Goal: Use online tool/utility: Utilize a website feature to perform a specific function

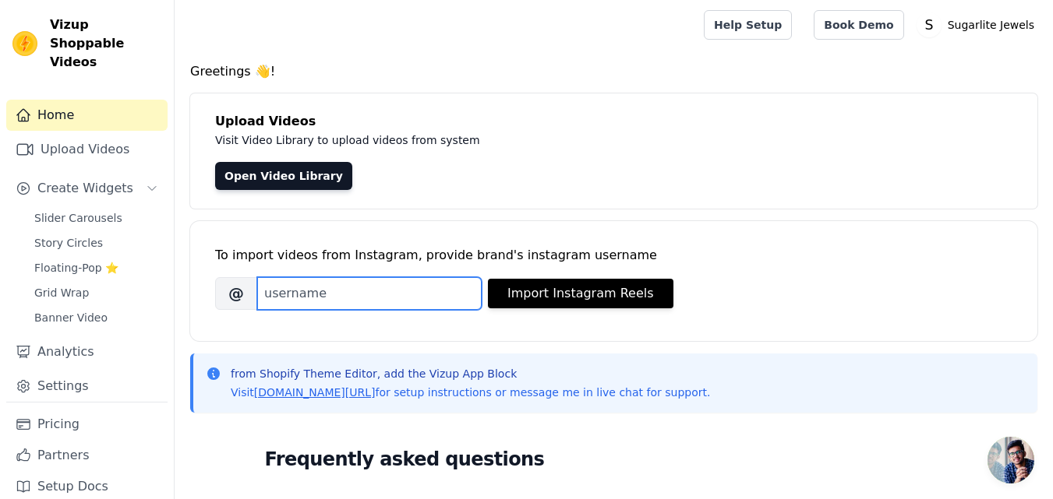
click at [349, 298] on input "Brand's Instagram Username" at bounding box center [369, 293] width 224 height 33
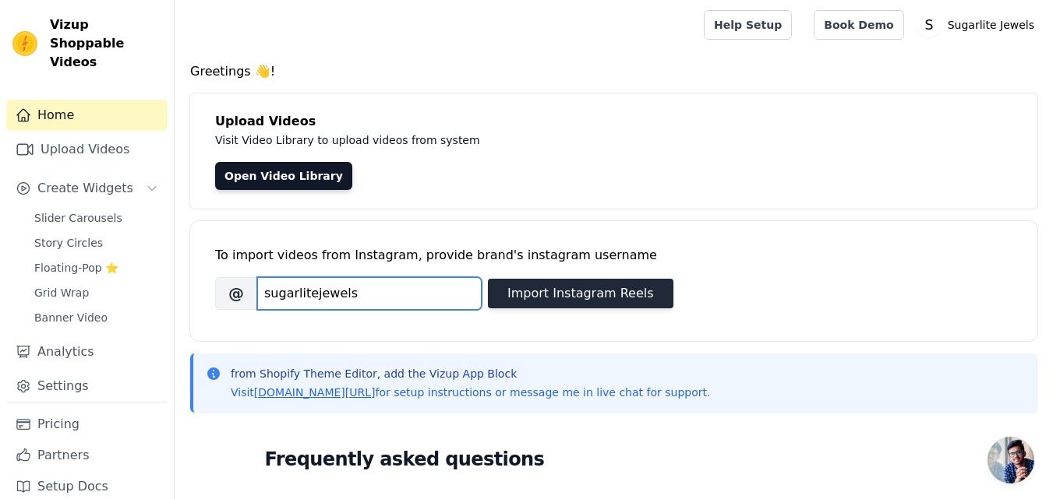
type input "sugarlitejewels"
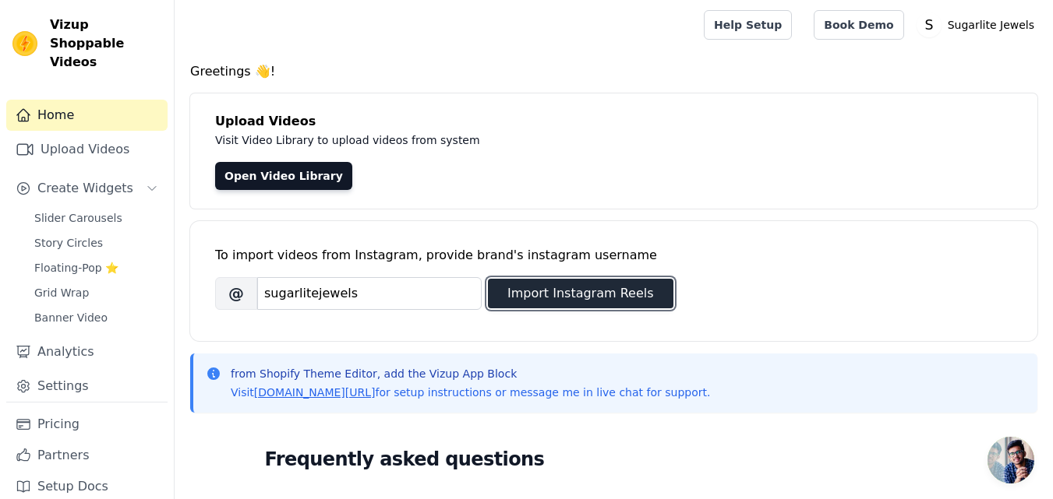
click at [545, 293] on button "Import Instagram Reels" at bounding box center [580, 294] width 185 height 30
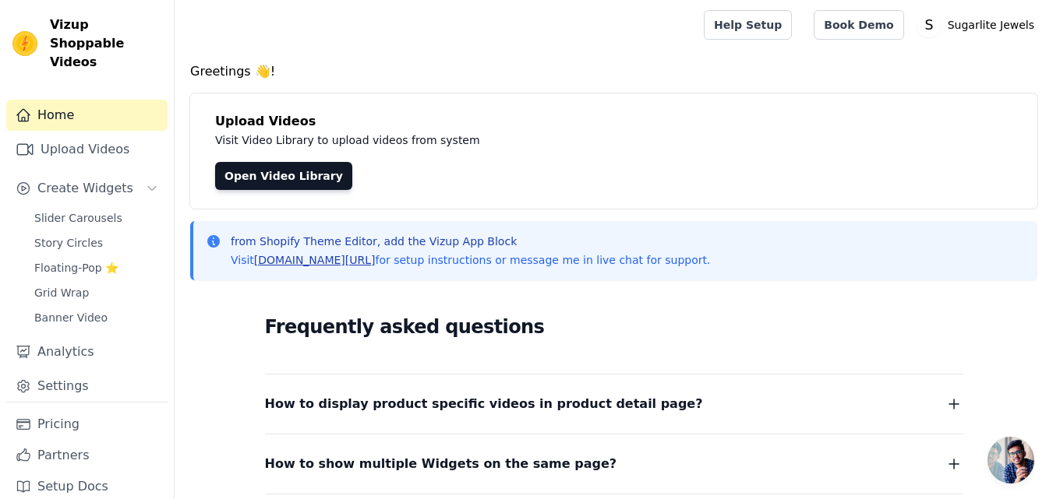
click at [330, 260] on link "[DOMAIN_NAME][URL]" at bounding box center [315, 260] width 122 height 12
click at [288, 174] on link "Open Video Library" at bounding box center [283, 176] width 137 height 28
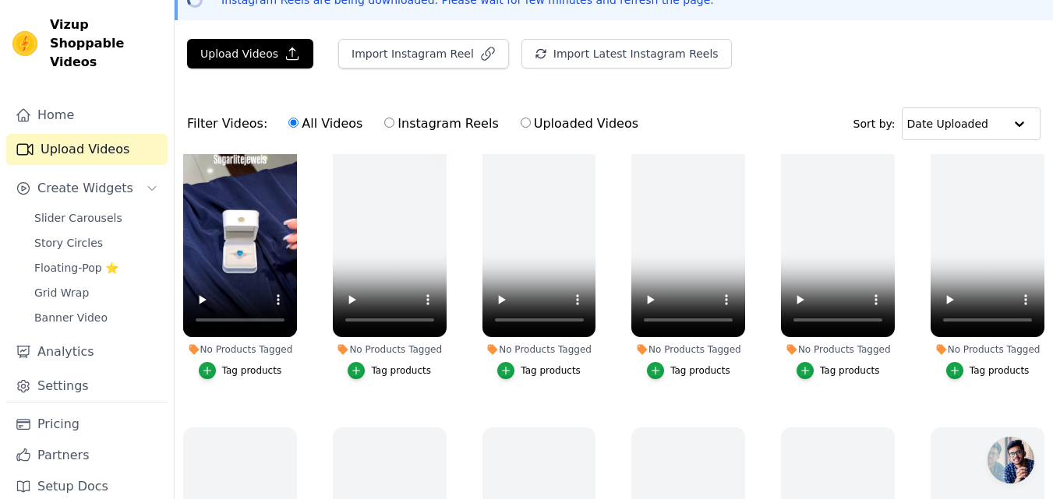
scroll to position [26, 0]
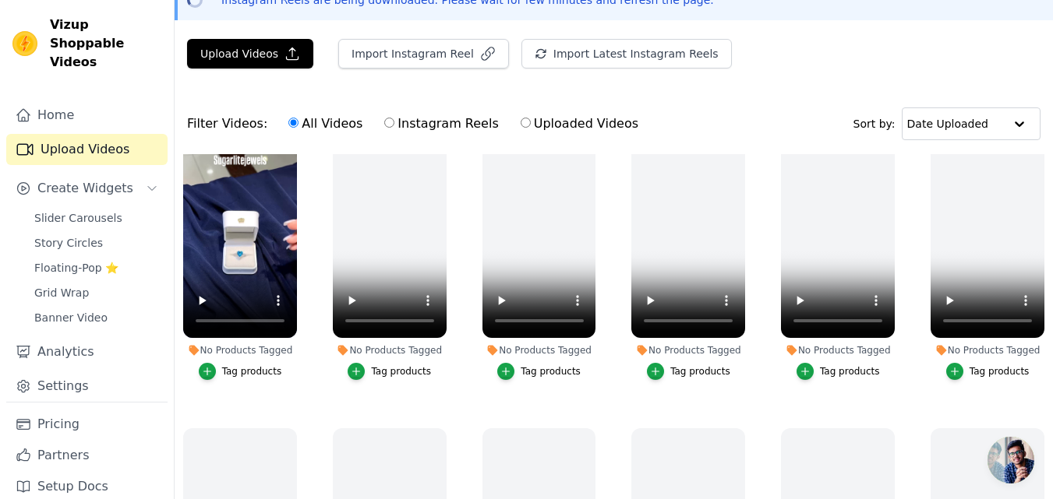
click at [244, 369] on div "Tag products" at bounding box center [252, 371] width 60 height 12
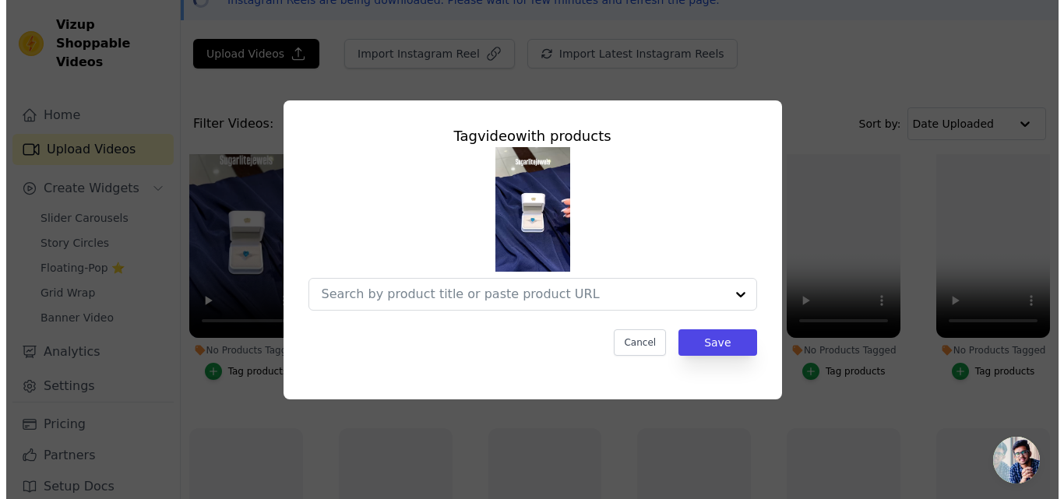
scroll to position [0, 0]
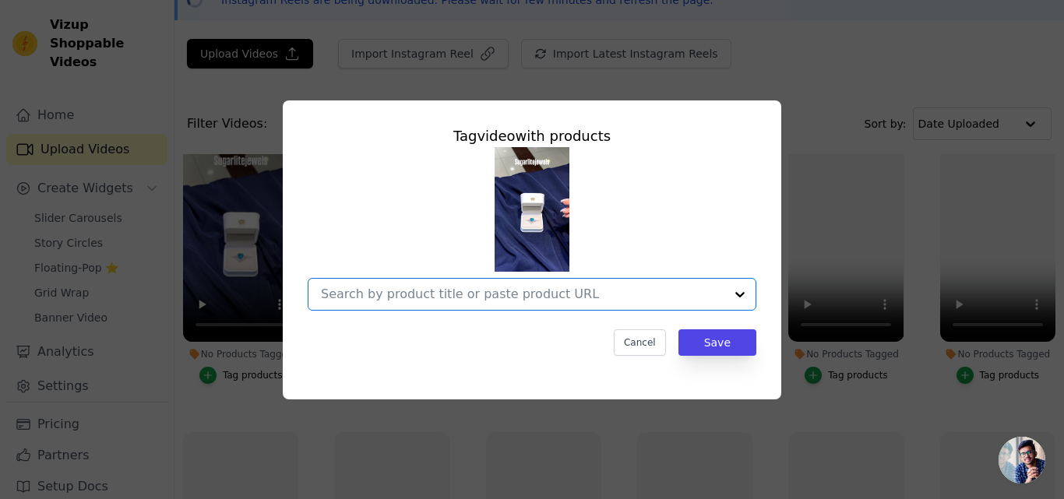
click at [370, 300] on input "No Products Tagged Tag video with products Option undefined, selected. Select i…" at bounding box center [523, 294] width 404 height 15
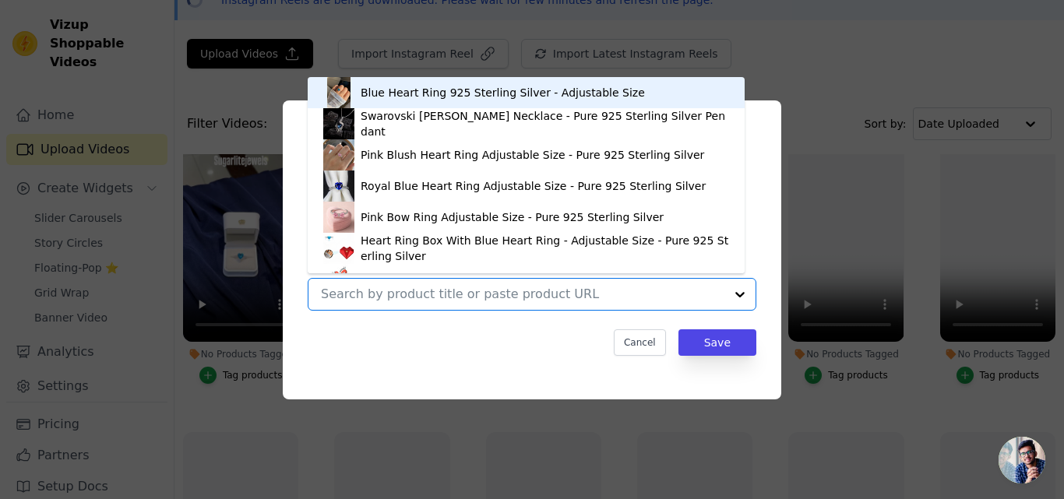
click at [369, 97] on div "Blue Heart Ring 925 Sterling Silver - Adjustable Size" at bounding box center [503, 93] width 284 height 16
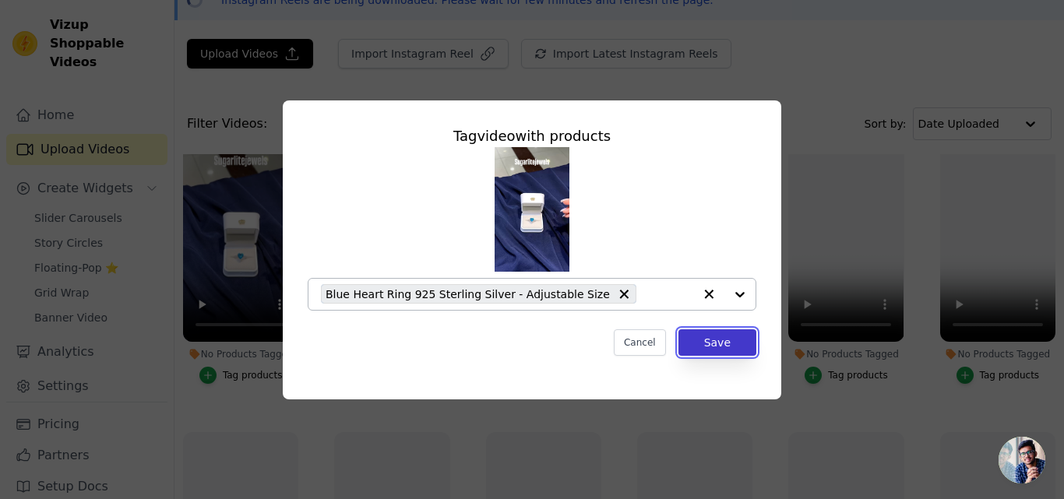
click at [700, 347] on button "Save" at bounding box center [718, 343] width 78 height 26
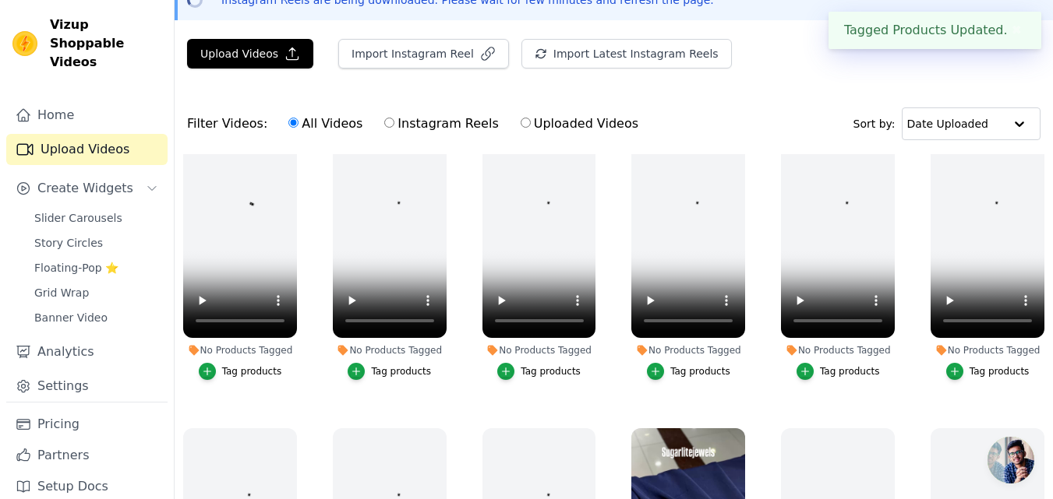
scroll to position [316, 0]
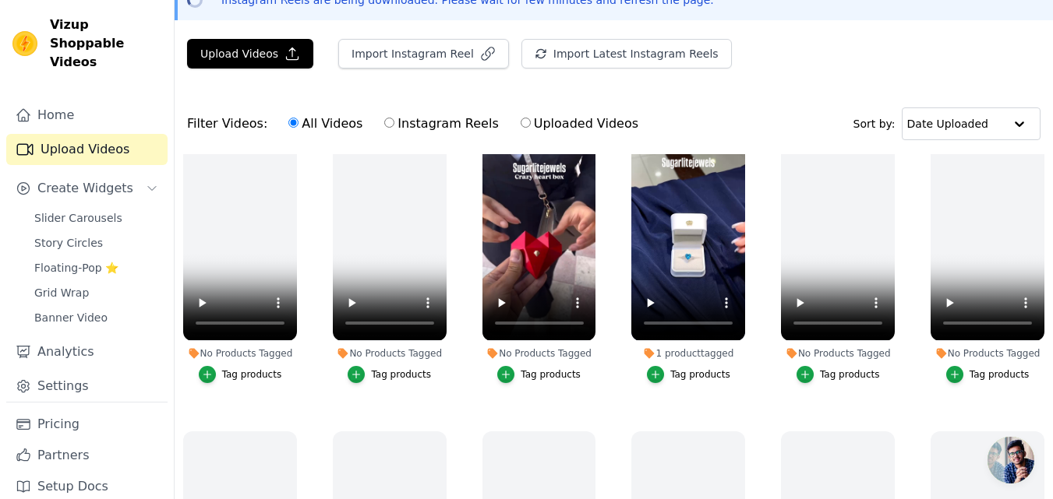
click at [537, 369] on div "Tag products" at bounding box center [551, 375] width 60 height 12
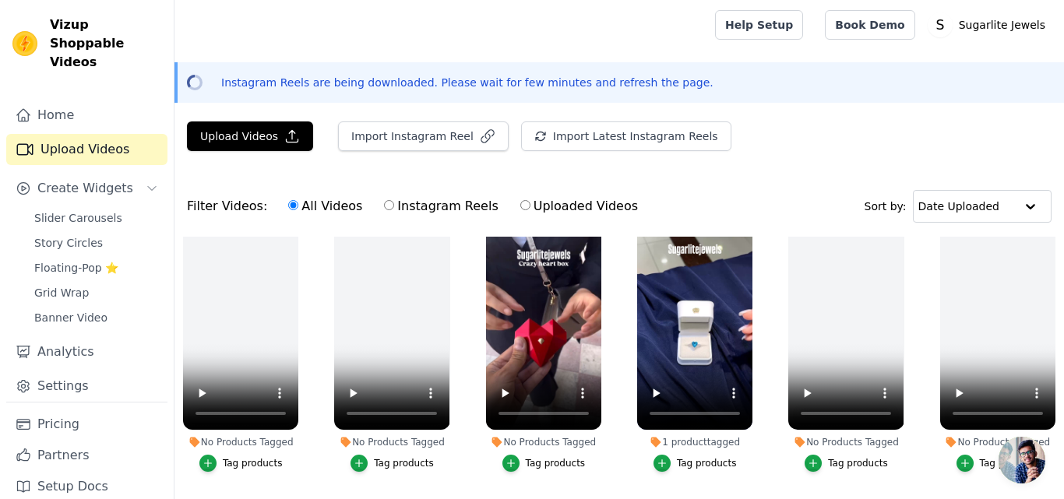
scroll to position [320, 0]
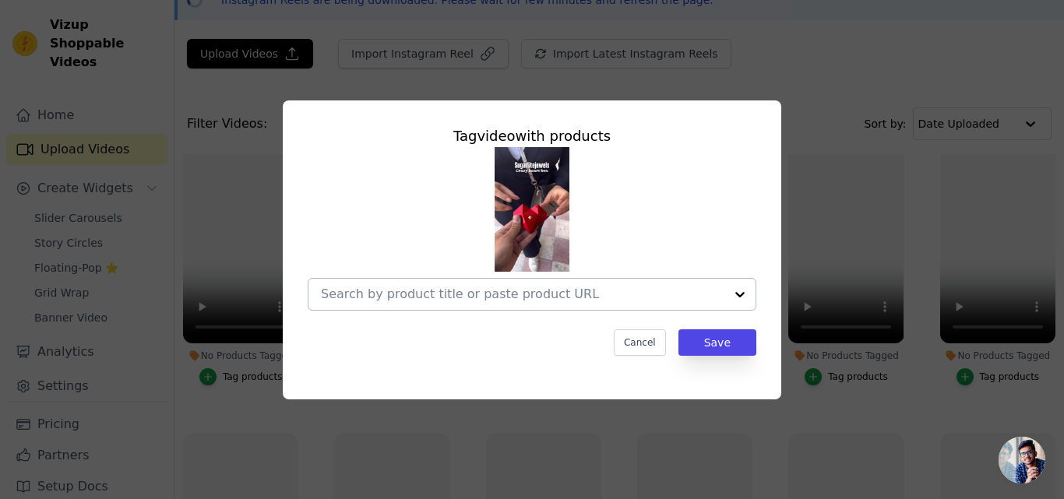
click at [491, 290] on input "No Products Tagged Tag video with products Cancel Save Tag products" at bounding box center [523, 294] width 404 height 15
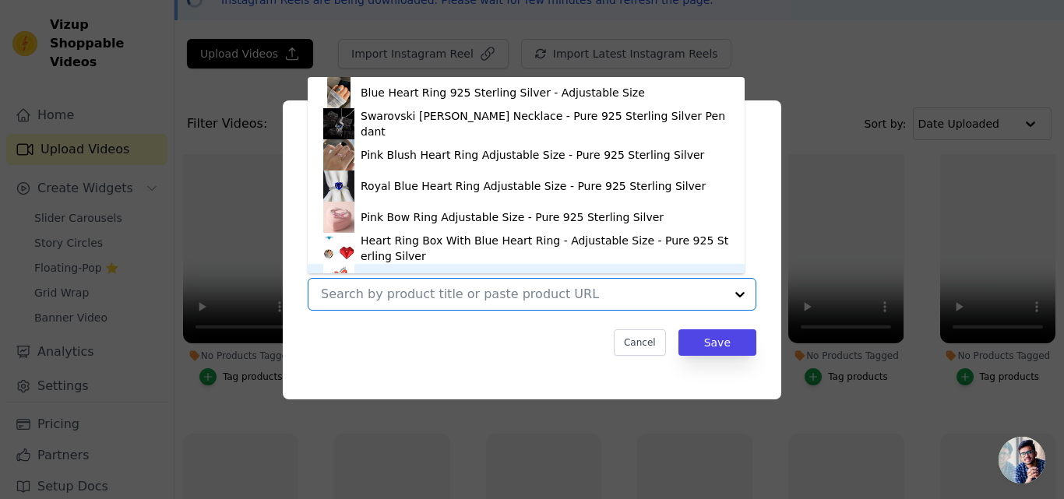
scroll to position [22, 0]
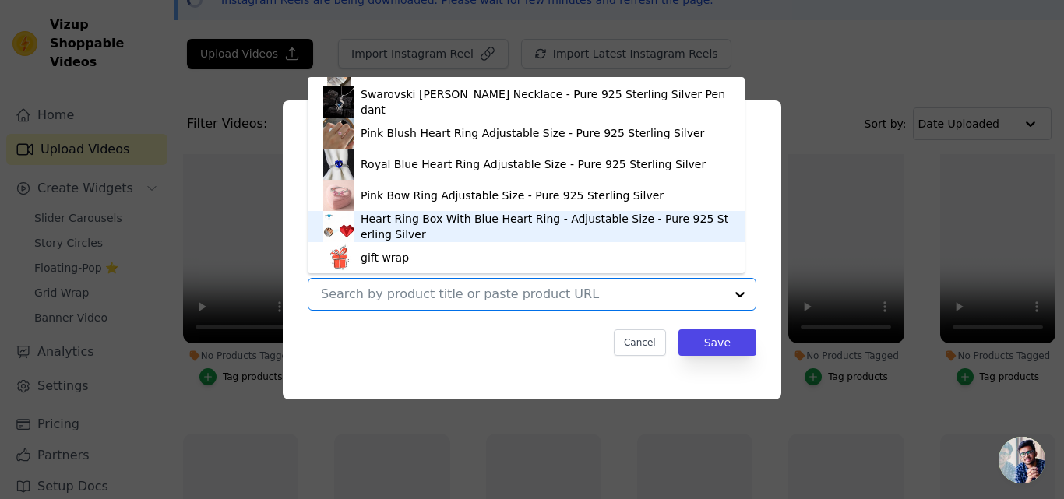
click at [395, 232] on div "Heart Ring Box With Blue Heart Ring - Adjustable Size - Pure 925 Sterling Silver" at bounding box center [545, 226] width 369 height 31
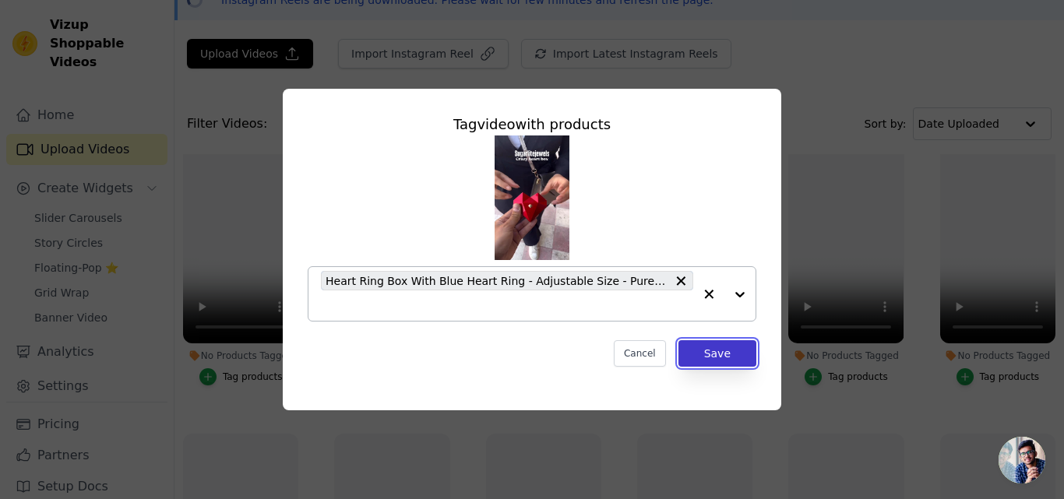
click at [698, 356] on button "Save" at bounding box center [718, 354] width 78 height 26
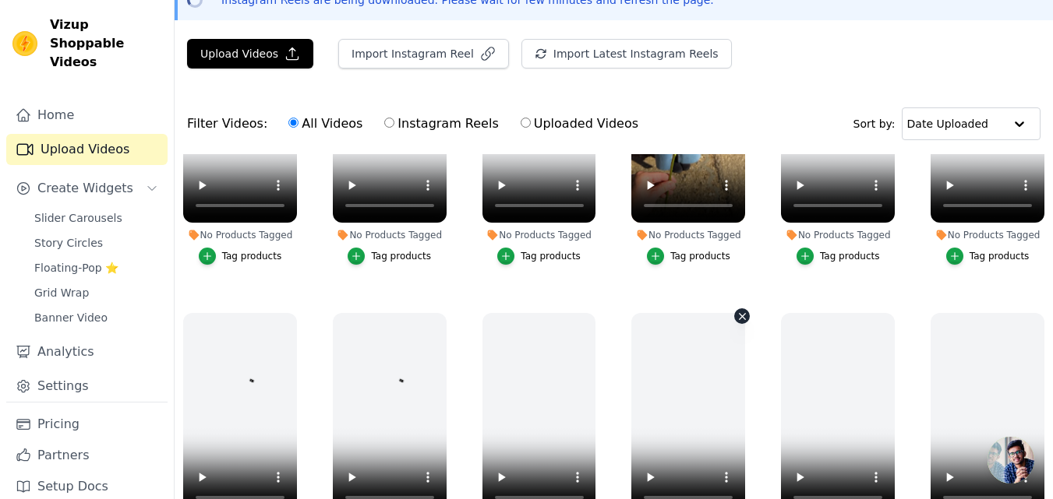
scroll to position [0, 0]
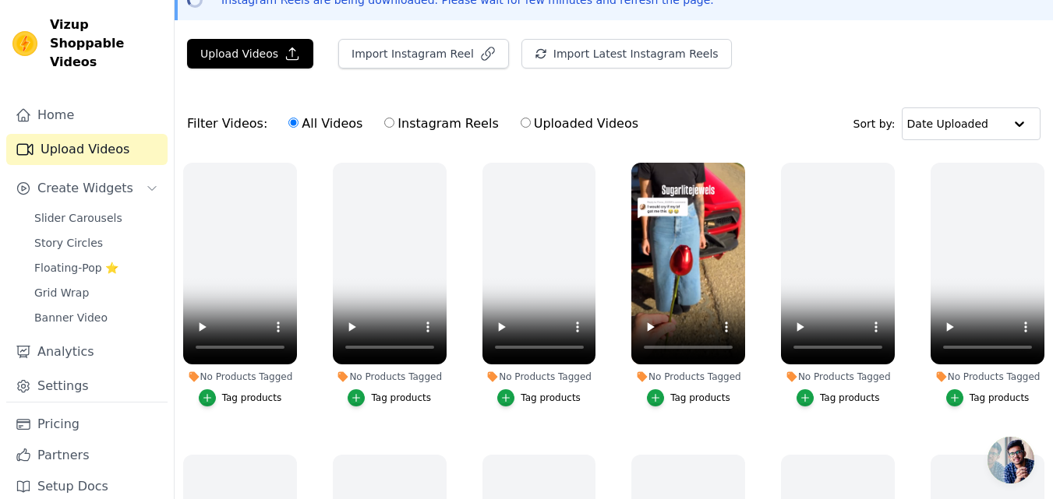
click at [672, 394] on div "Tag products" at bounding box center [700, 398] width 60 height 12
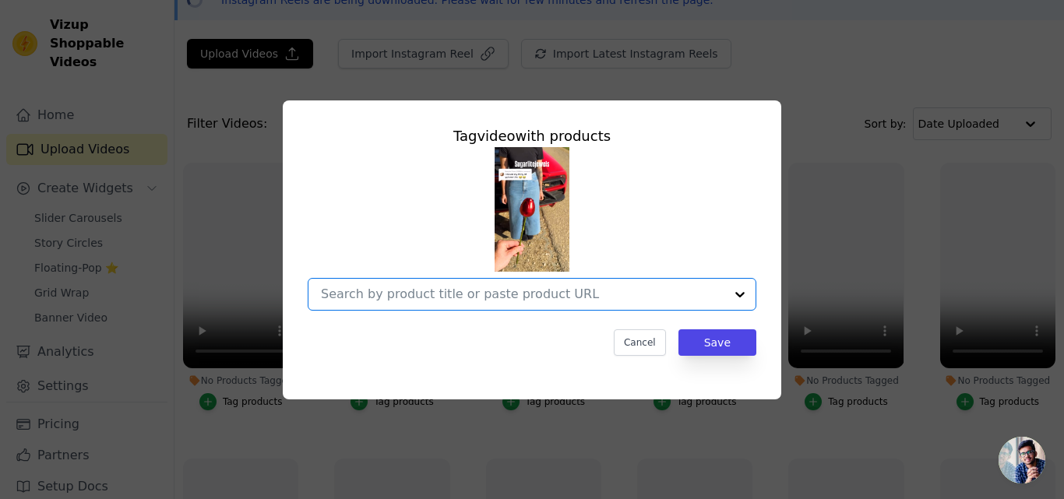
click at [468, 291] on input "No Products Tagged Tag video with products Option undefined, selected. Select i…" at bounding box center [523, 294] width 404 height 15
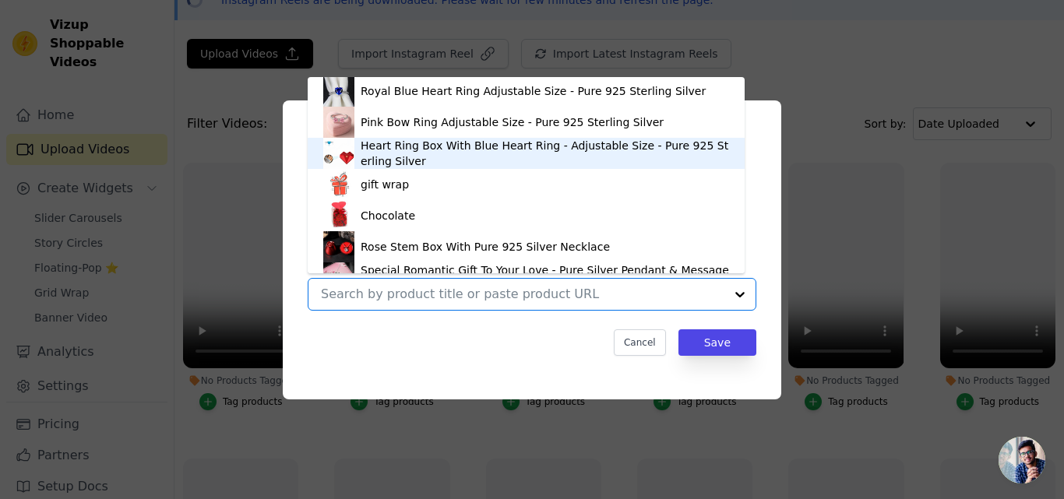
scroll to position [115, 0]
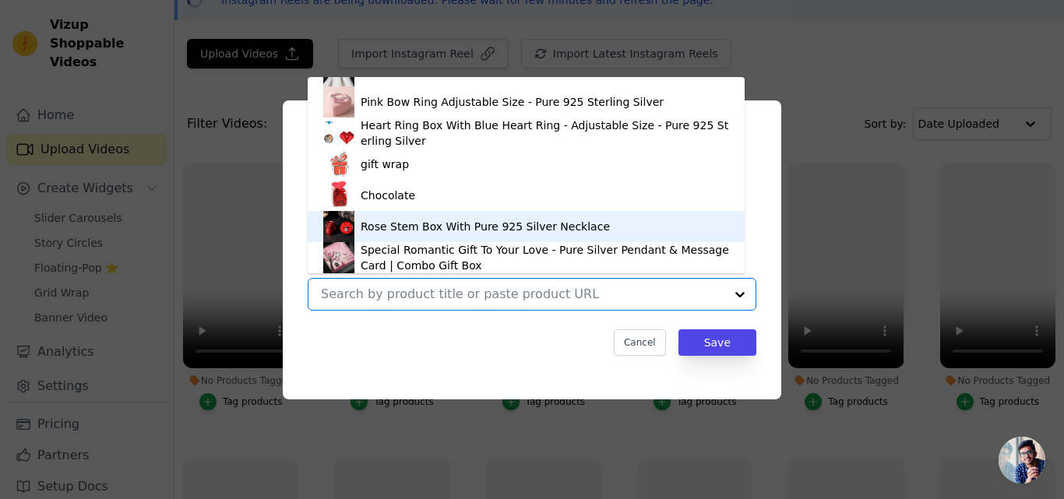
click at [408, 222] on div "Rose Stem Box With Pure 925 Silver Necklace" at bounding box center [485, 227] width 249 height 16
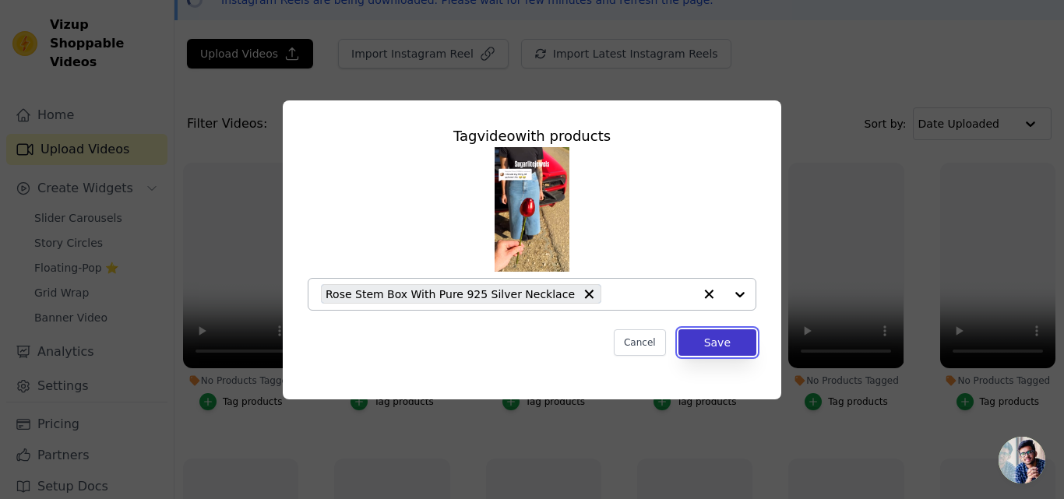
click at [708, 337] on button "Save" at bounding box center [718, 343] width 78 height 26
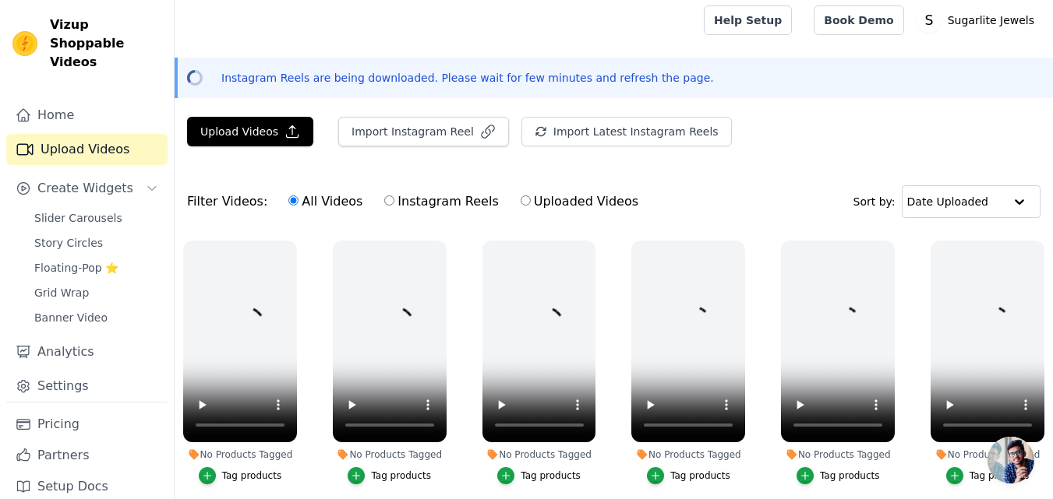
scroll to position [0, 0]
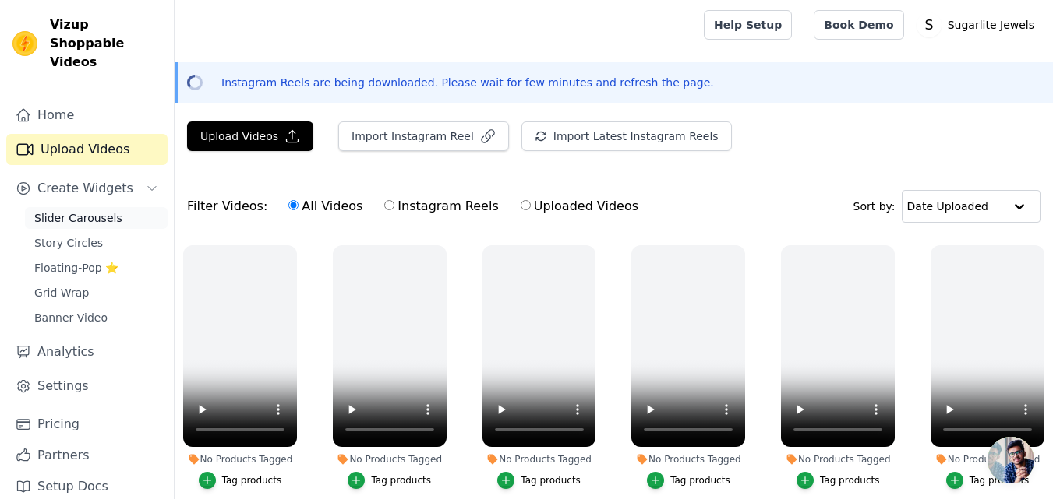
click at [70, 210] on span "Slider Carousels" at bounding box center [78, 218] width 88 height 16
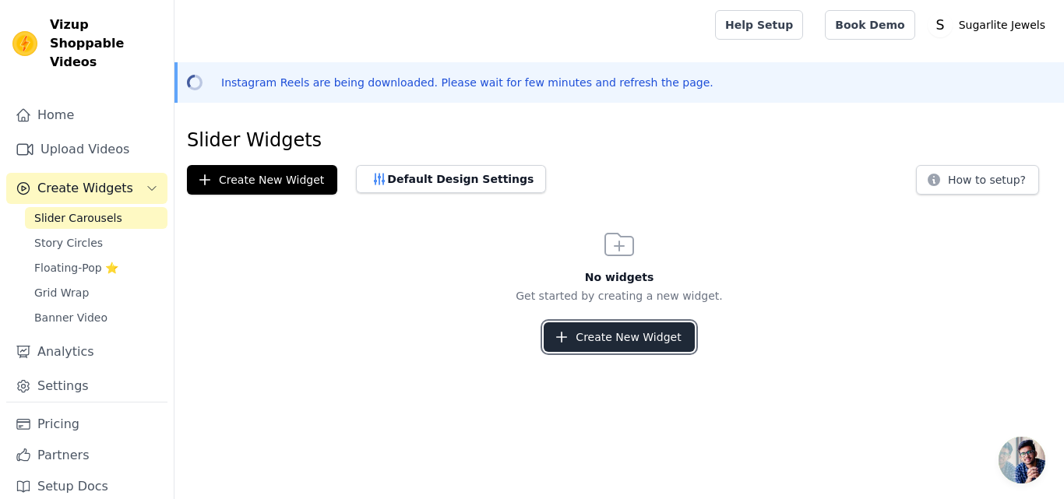
click at [630, 338] on button "Create New Widget" at bounding box center [619, 338] width 150 height 30
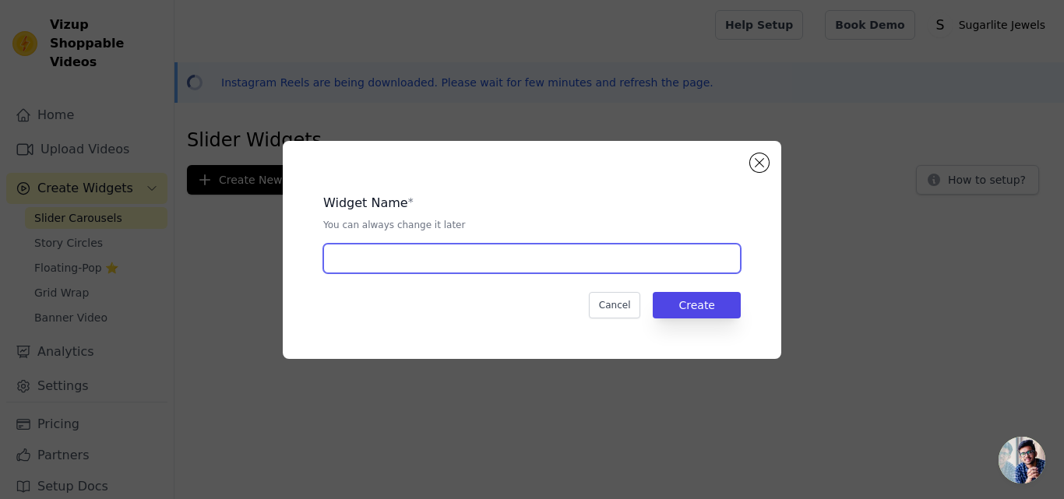
click at [403, 252] on input "text" at bounding box center [532, 259] width 418 height 30
type input "carousel"
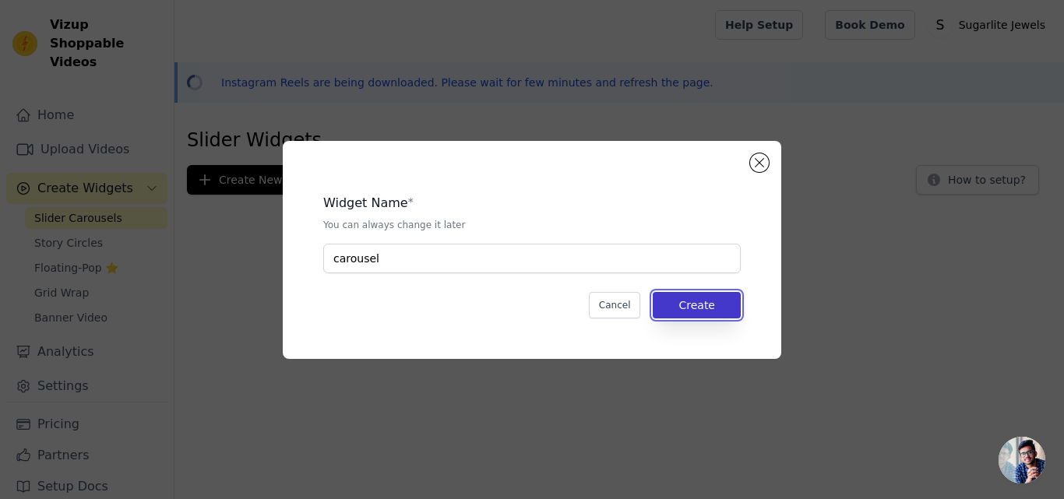
click at [685, 296] on button "Create" at bounding box center [697, 305] width 88 height 26
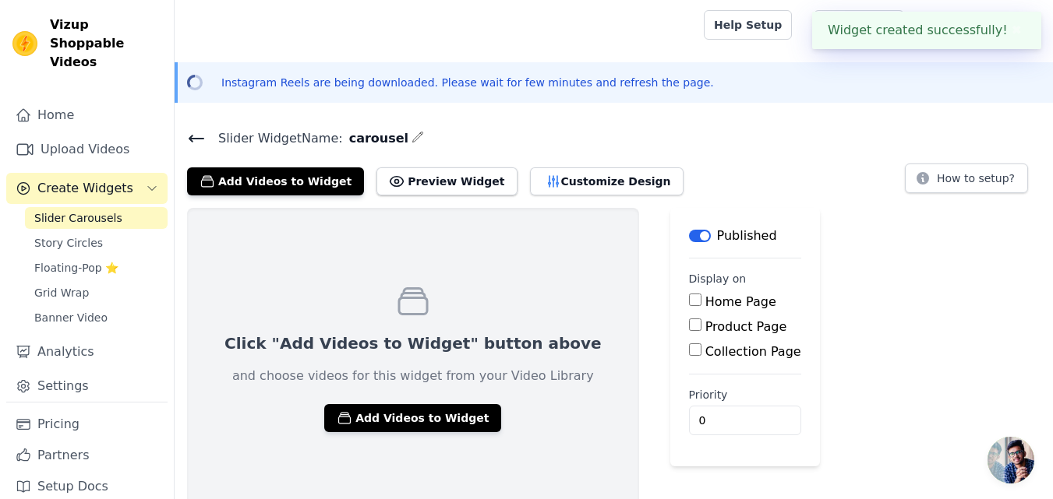
click at [689, 301] on input "Home Page" at bounding box center [695, 300] width 12 height 12
checkbox input "true"
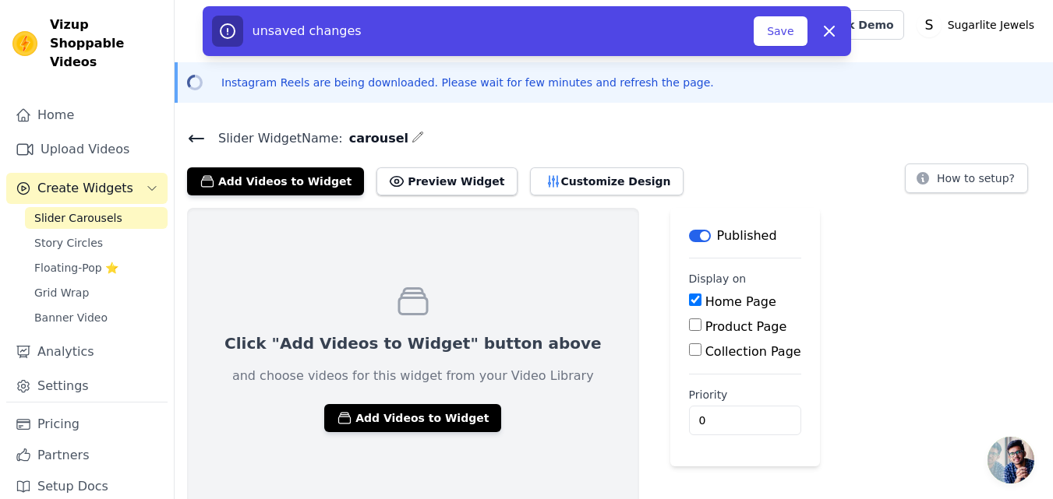
click at [689, 319] on input "Product Page" at bounding box center [695, 325] width 12 height 12
checkbox input "true"
click at [689, 394] on input "Collection Page" at bounding box center [695, 393] width 12 height 12
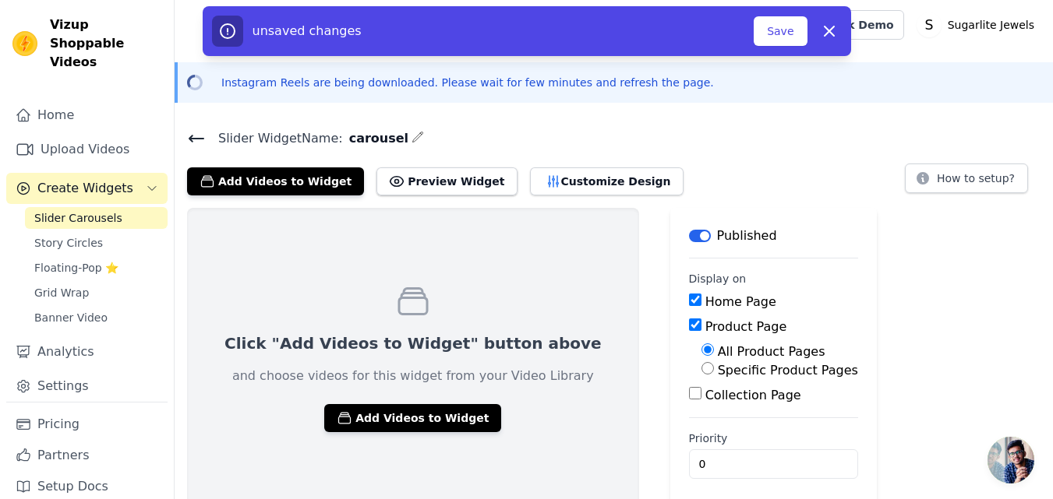
checkbox input "true"
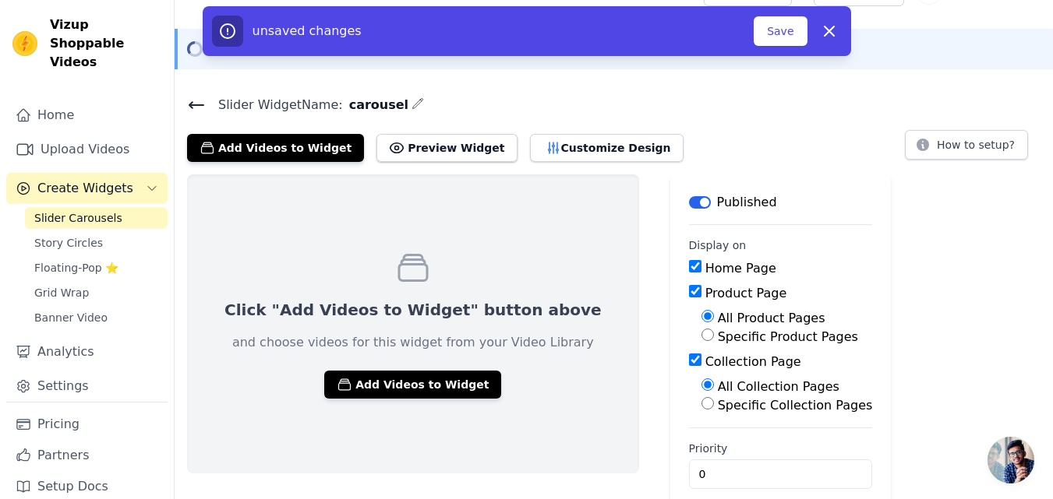
scroll to position [54, 0]
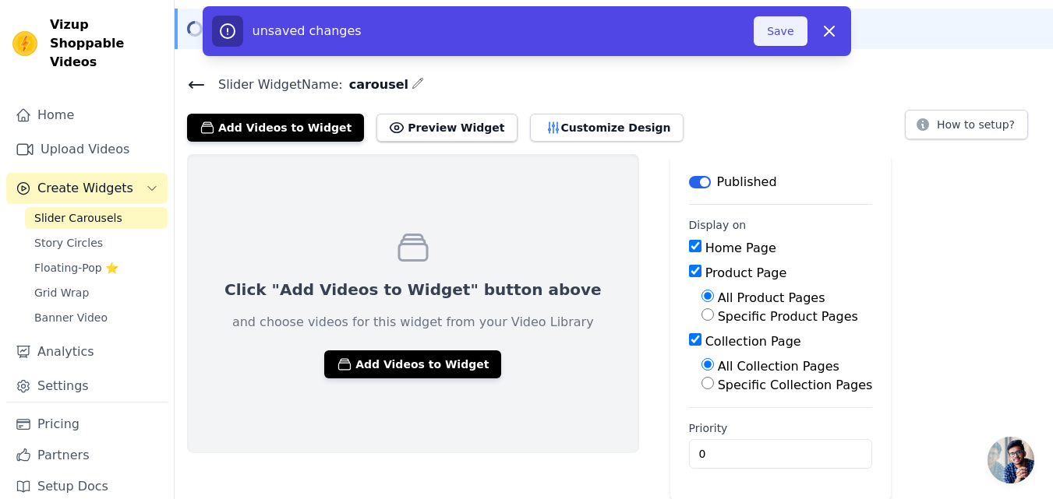
click at [795, 39] on button "Save" at bounding box center [780, 31] width 53 height 30
click at [791, 34] on button "Save" at bounding box center [780, 31] width 53 height 30
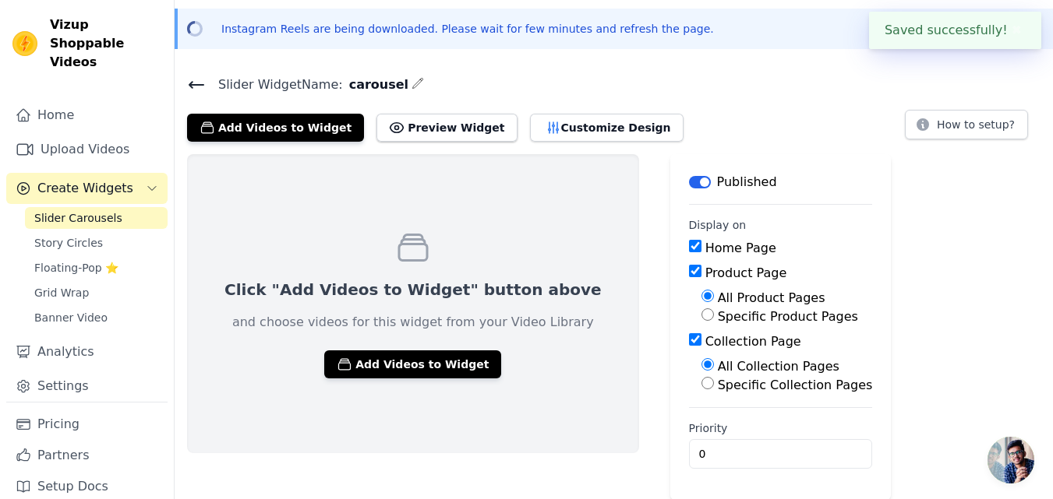
click at [829, 32] on div "Instagram Reels are being downloaded. Please wait for few minutes and refresh t…" at bounding box center [615, 29] width 850 height 16
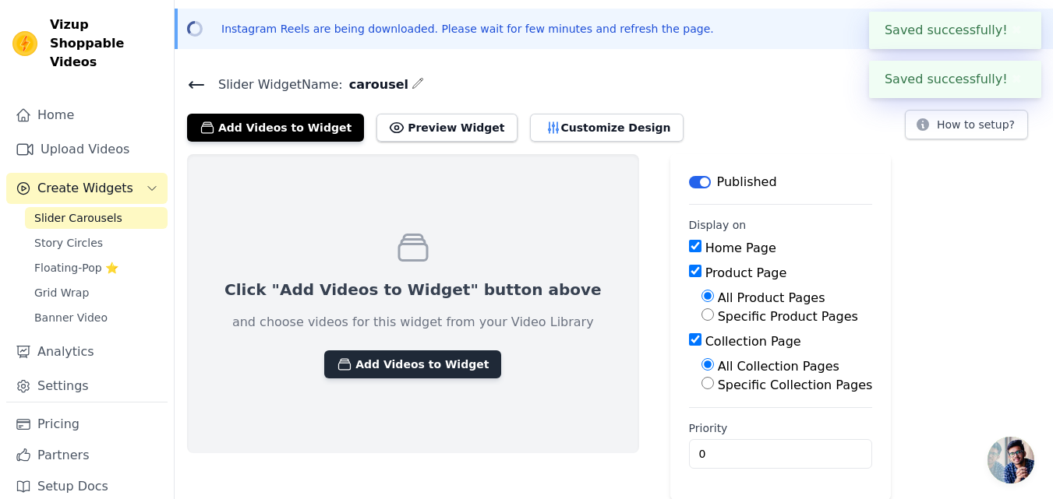
click at [371, 365] on button "Add Videos to Widget" at bounding box center [412, 365] width 177 height 28
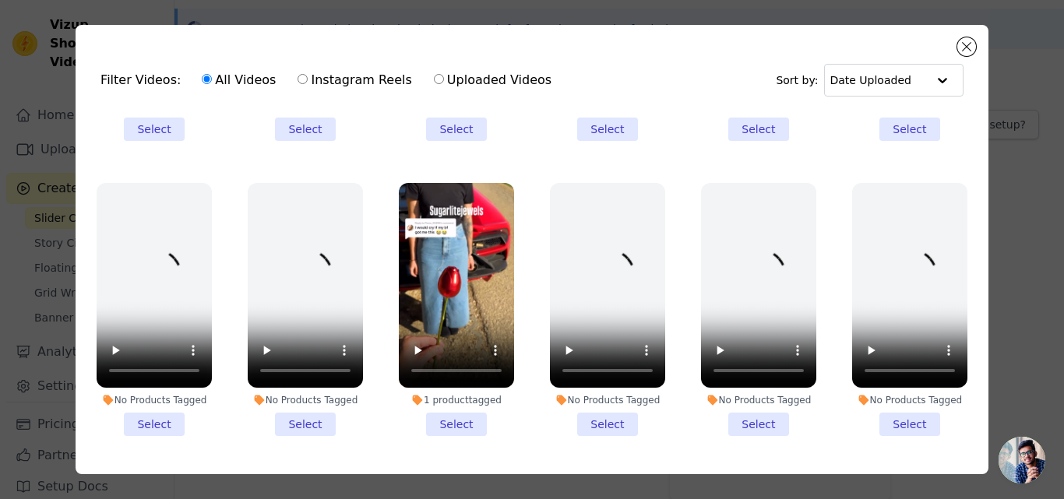
scroll to position [530, 0]
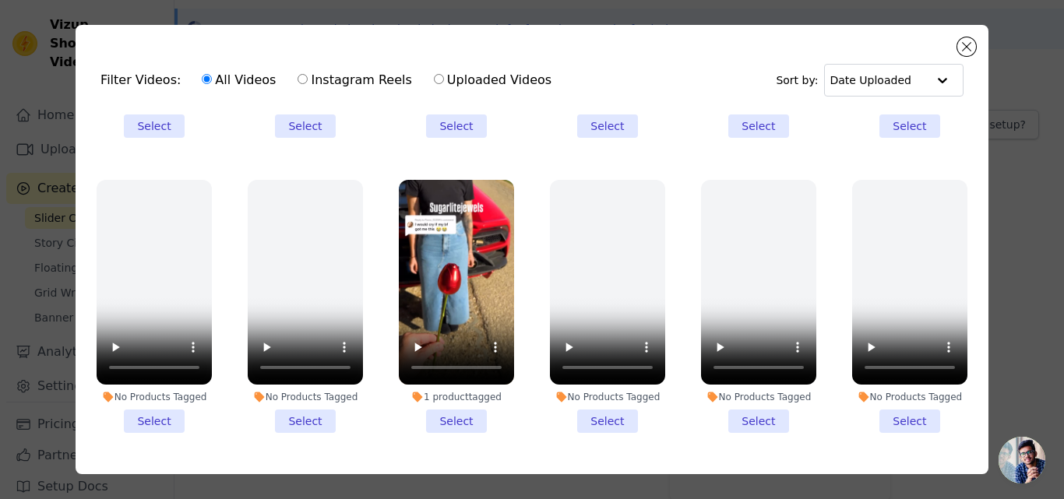
click at [441, 406] on li "1 product tagged Select" at bounding box center [456, 306] width 115 height 253
click at [0, 0] on input "1 product tagged Select" at bounding box center [0, 0] width 0 height 0
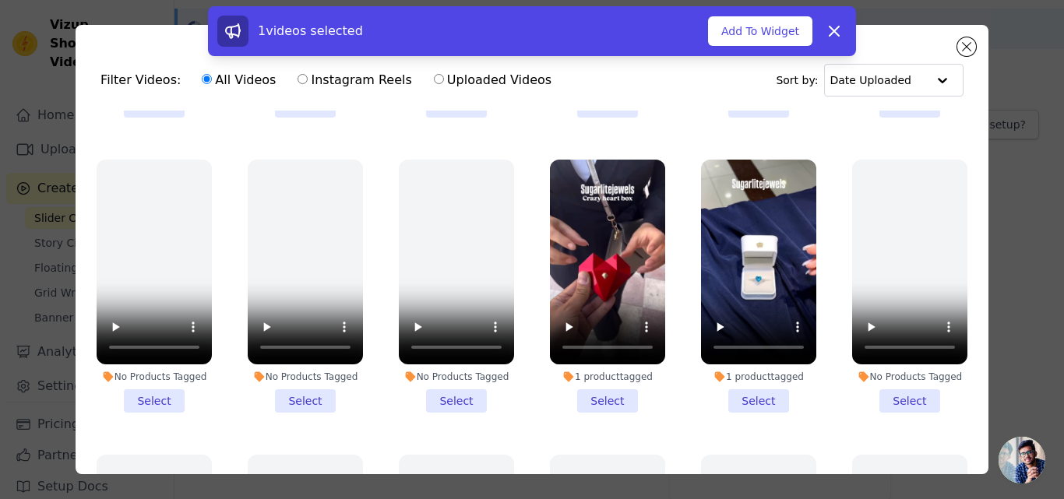
scroll to position [1142, 0]
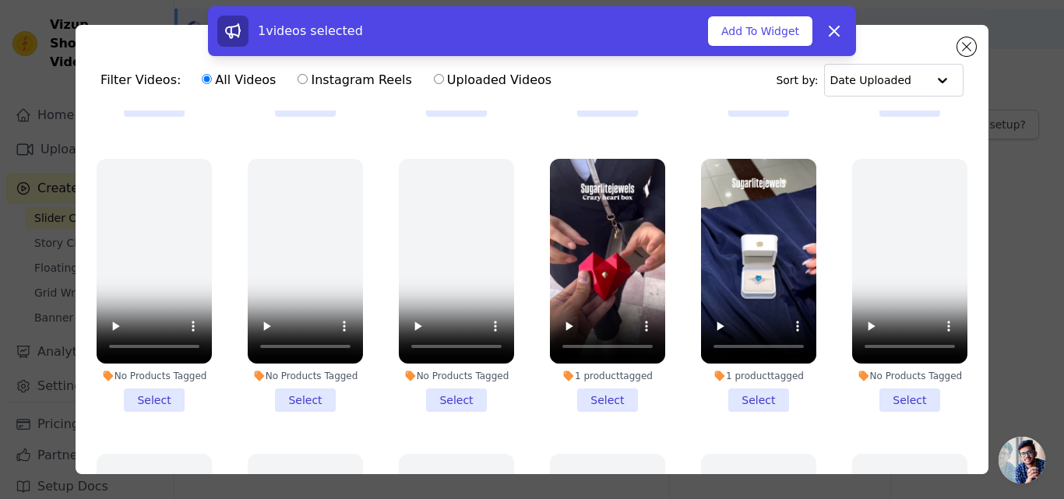
click at [584, 368] on li "1 product tagged Select" at bounding box center [607, 285] width 115 height 253
click at [0, 0] on input "1 product tagged Select" at bounding box center [0, 0] width 0 height 0
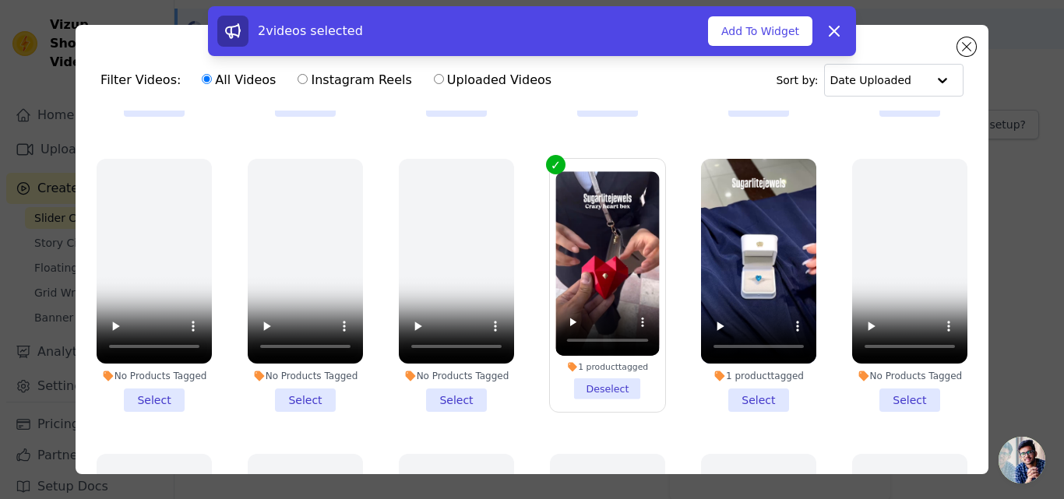
click at [739, 374] on li "1 product tagged Select" at bounding box center [758, 285] width 115 height 253
click at [0, 0] on input "1 product tagged Select" at bounding box center [0, 0] width 0 height 0
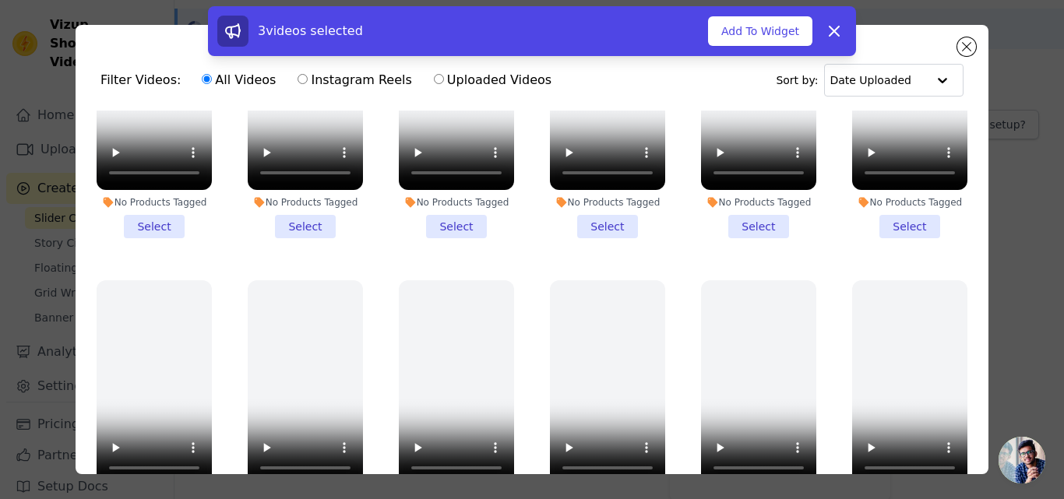
scroll to position [136, 0]
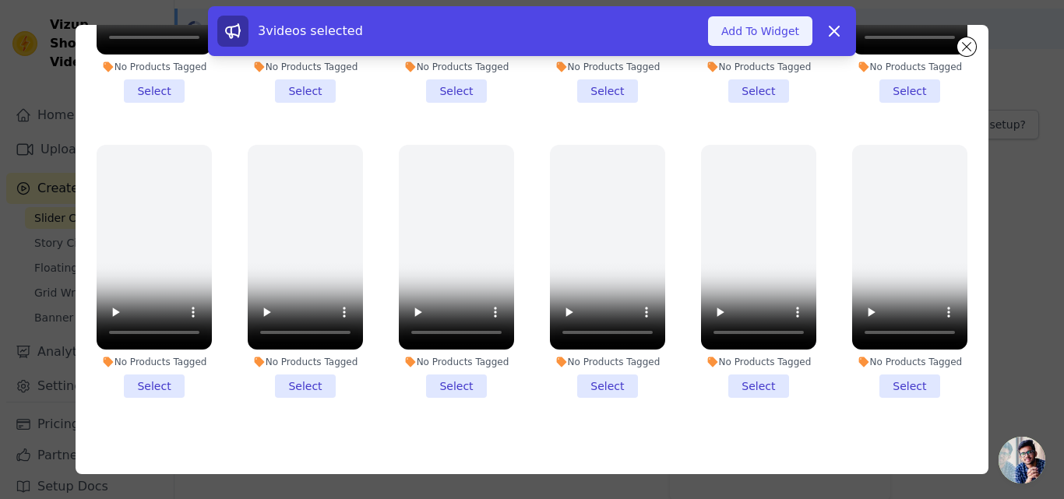
click at [749, 33] on button "Add To Widget" at bounding box center [760, 31] width 104 height 30
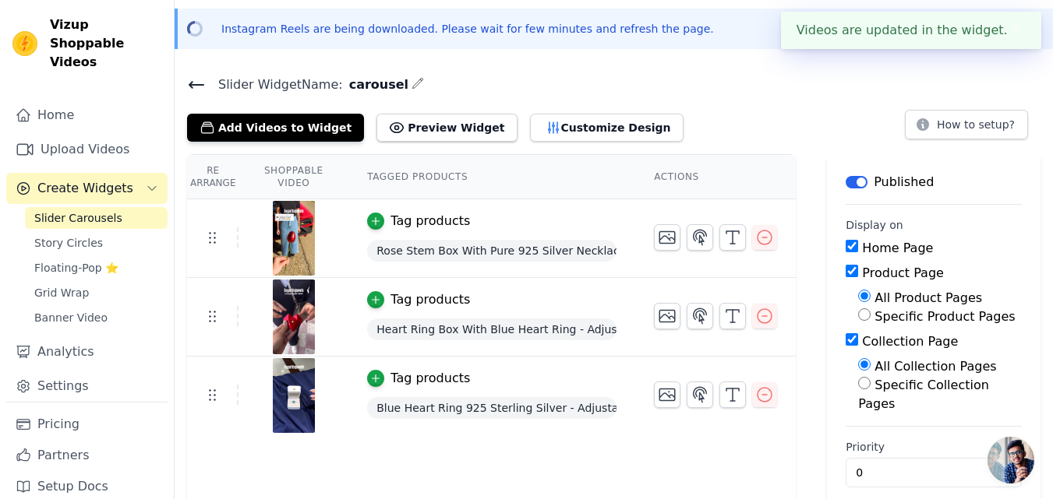
scroll to position [72, 0]
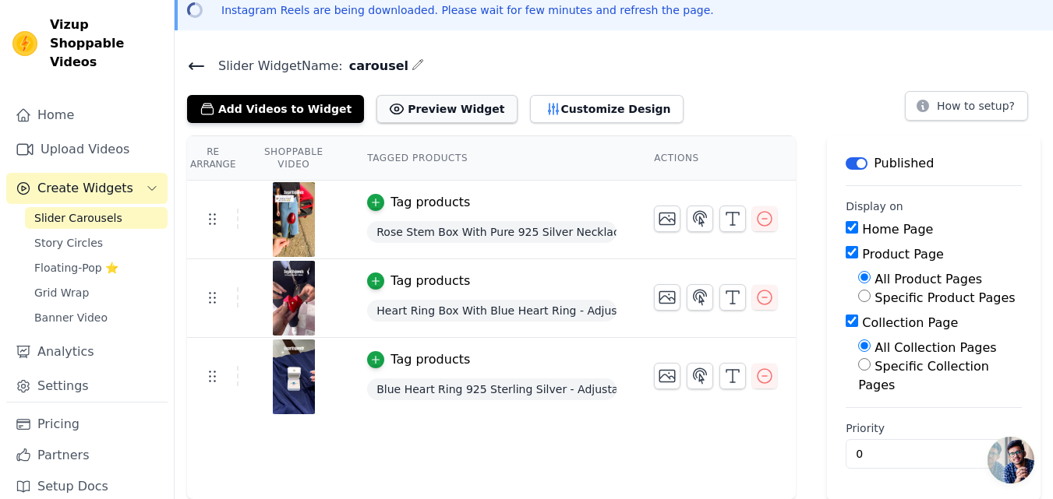
click at [451, 103] on button "Preview Widget" at bounding box center [446, 109] width 140 height 28
click at [83, 235] on span "Story Circles" at bounding box center [68, 243] width 69 height 16
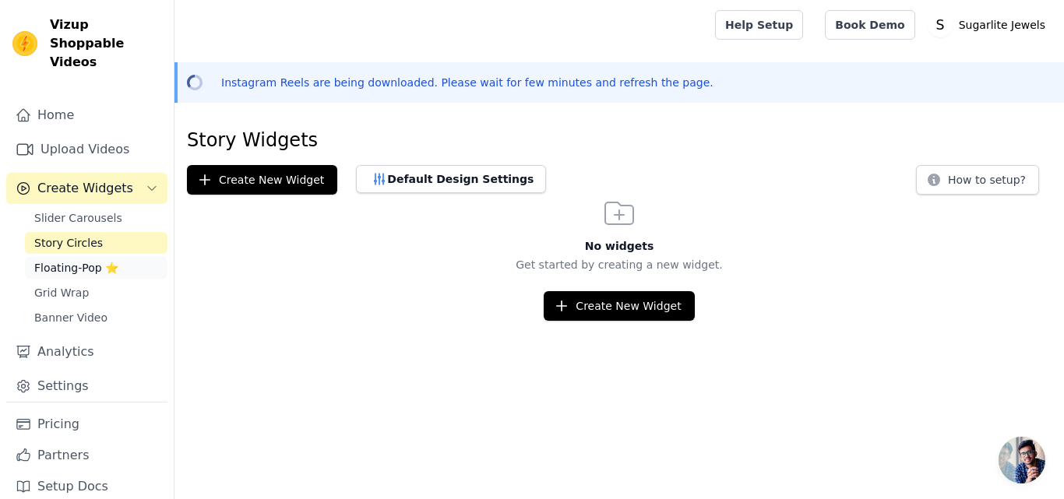
click at [75, 260] on span "Floating-Pop ⭐" at bounding box center [76, 268] width 84 height 16
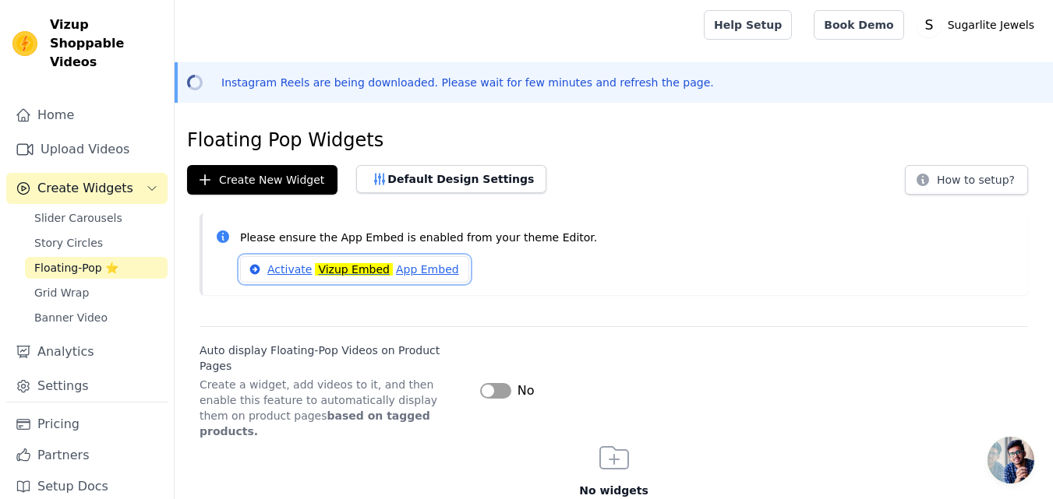
click at [299, 270] on link "Activate Vizup Embed App Embed" at bounding box center [354, 269] width 229 height 26
click at [102, 179] on span "Create Widgets" at bounding box center [85, 188] width 96 height 19
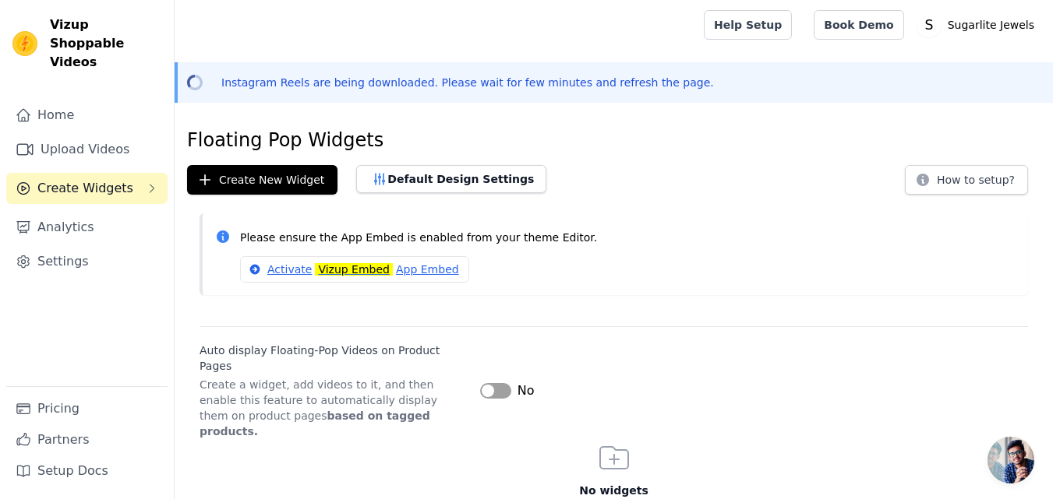
click at [102, 179] on span "Create Widgets" at bounding box center [85, 188] width 96 height 19
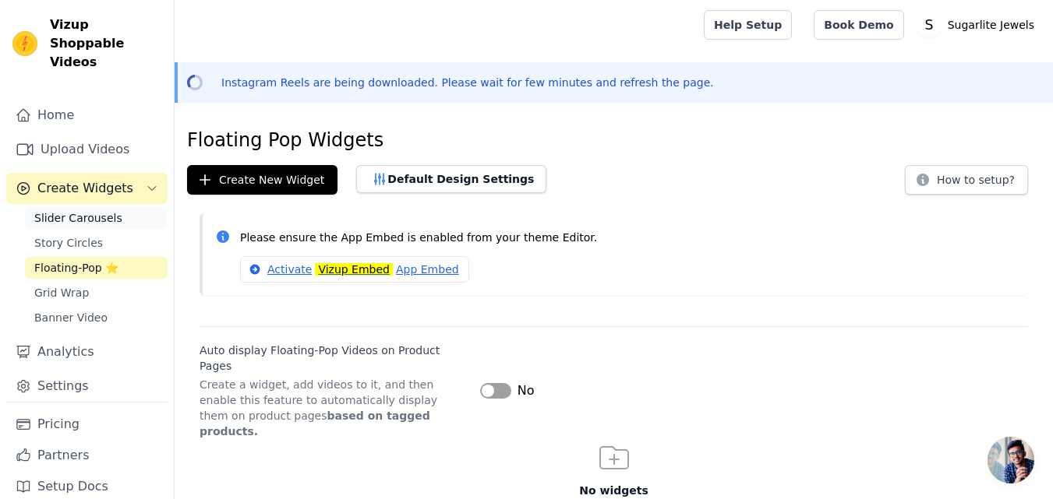
click at [71, 208] on link "Slider Carousels" at bounding box center [96, 218] width 143 height 22
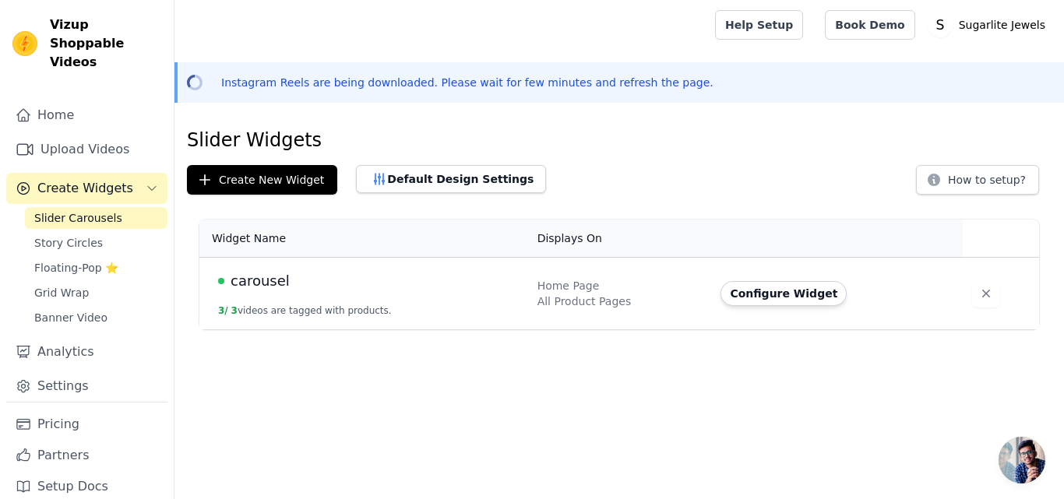
click at [922, 285] on div "Configure Widget" at bounding box center [833, 293] width 224 height 25
click at [772, 291] on button "Configure Widget" at bounding box center [784, 293] width 126 height 25
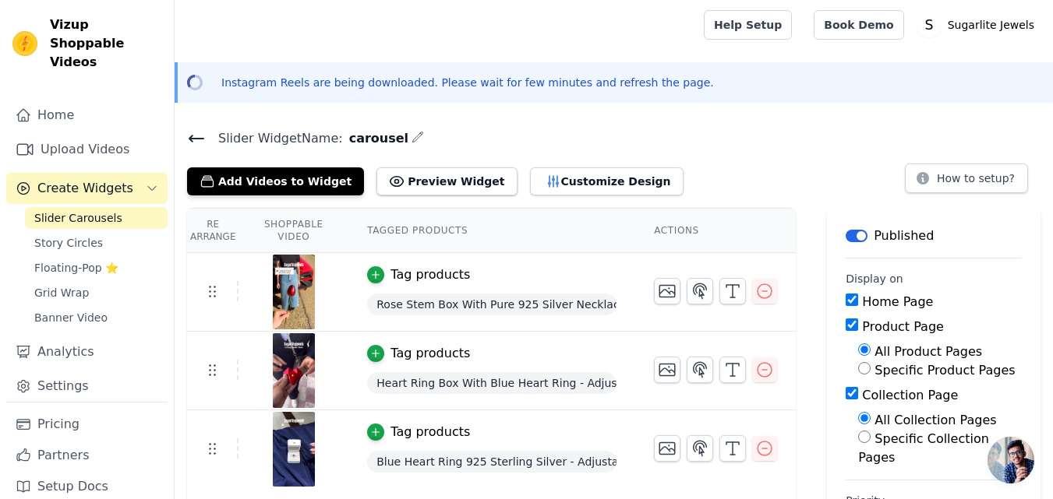
click at [871, 324] on div "Product Page" at bounding box center [933, 327] width 176 height 19
click at [858, 324] on input "Product Page" at bounding box center [851, 325] width 12 height 12
checkbox input "false"
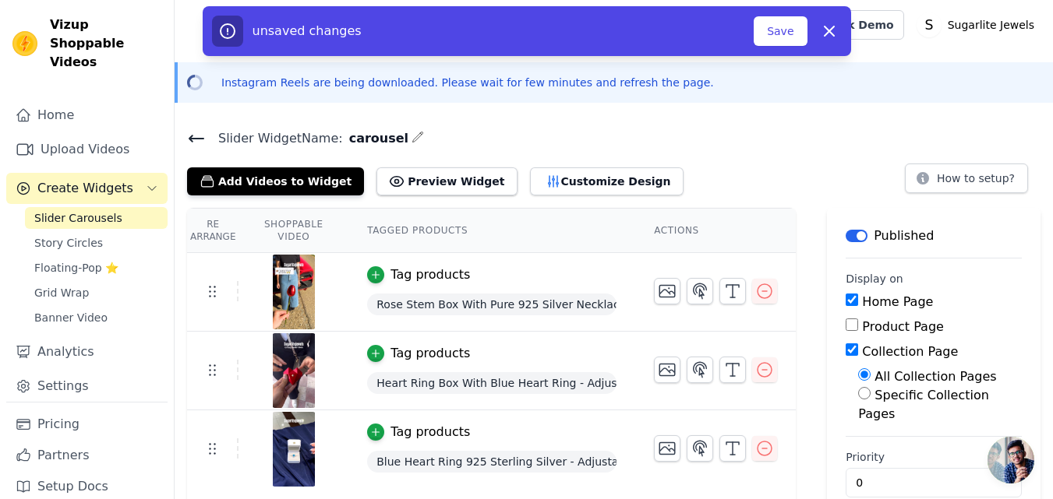
click at [858, 348] on input "Collection Page" at bounding box center [851, 350] width 12 height 12
checkbox input "false"
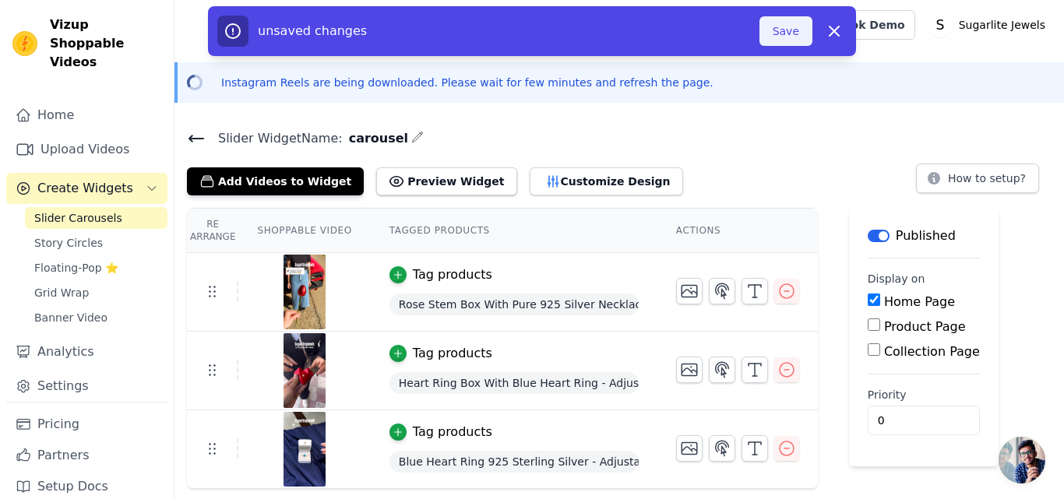
click at [788, 34] on button "Save" at bounding box center [786, 31] width 53 height 30
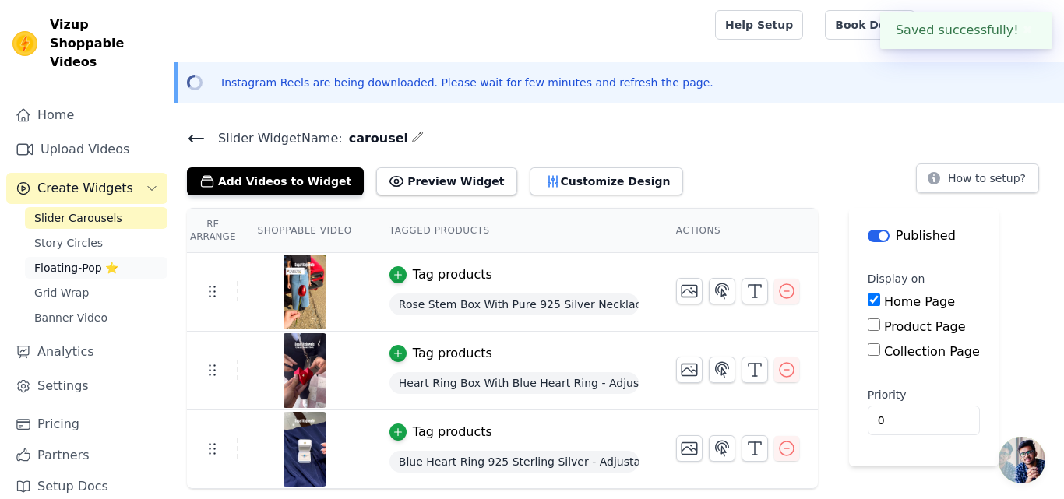
click at [69, 260] on span "Floating-Pop ⭐" at bounding box center [76, 268] width 84 height 16
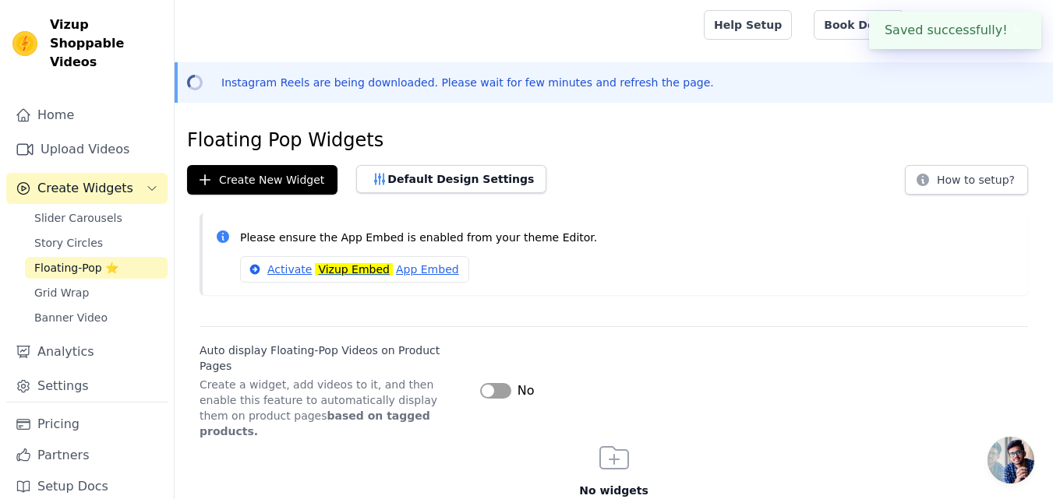
scroll to position [35, 0]
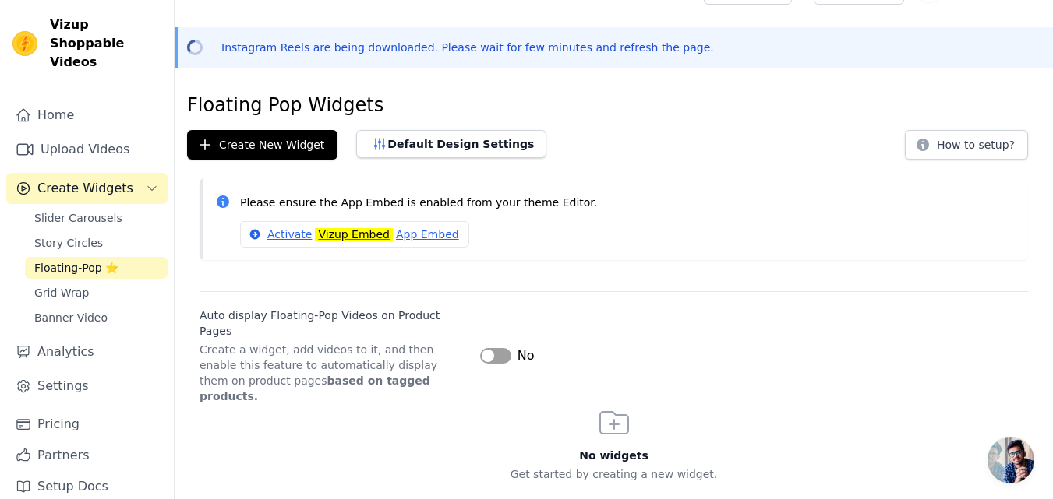
click at [492, 348] on button "Label" at bounding box center [495, 356] width 31 height 16
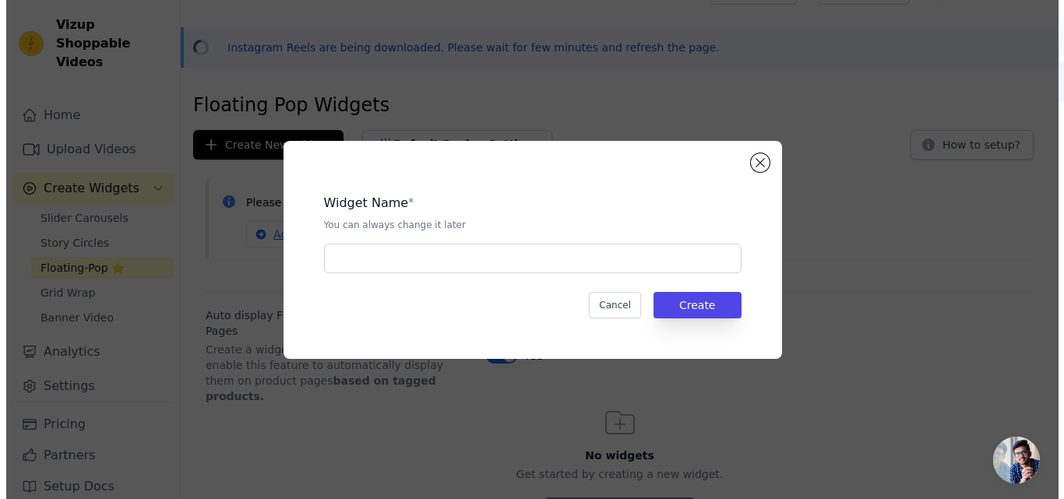
scroll to position [0, 0]
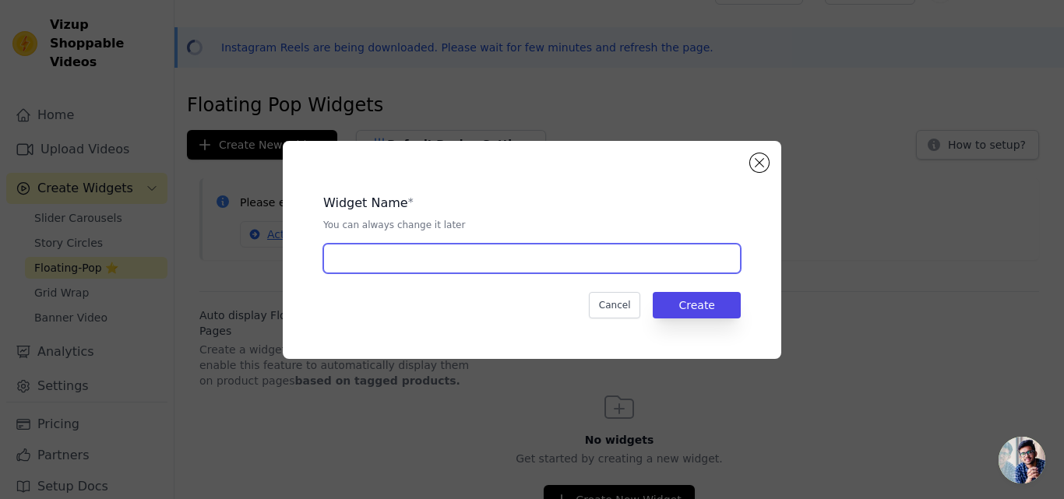
click at [443, 253] on input "text" at bounding box center [532, 259] width 418 height 30
type input "floating"
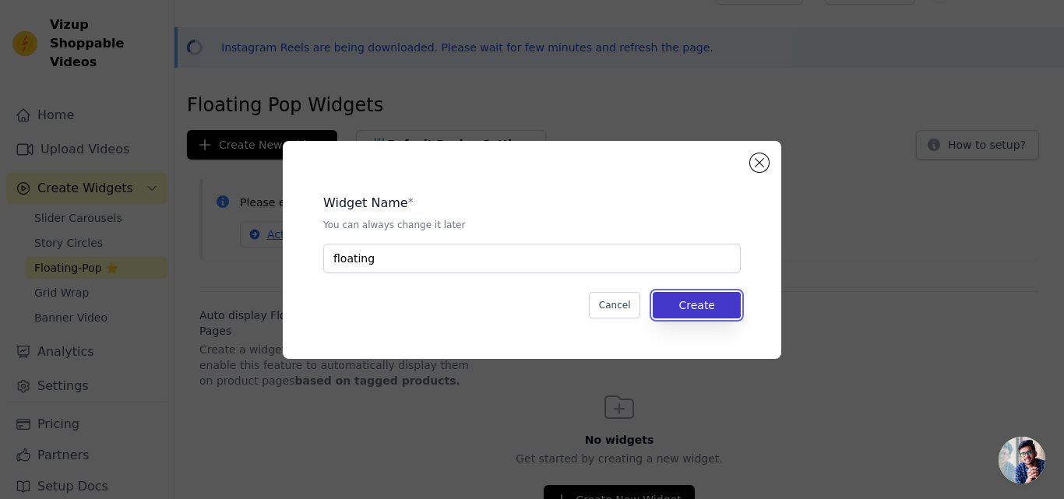
click at [697, 296] on button "Create" at bounding box center [697, 305] width 88 height 26
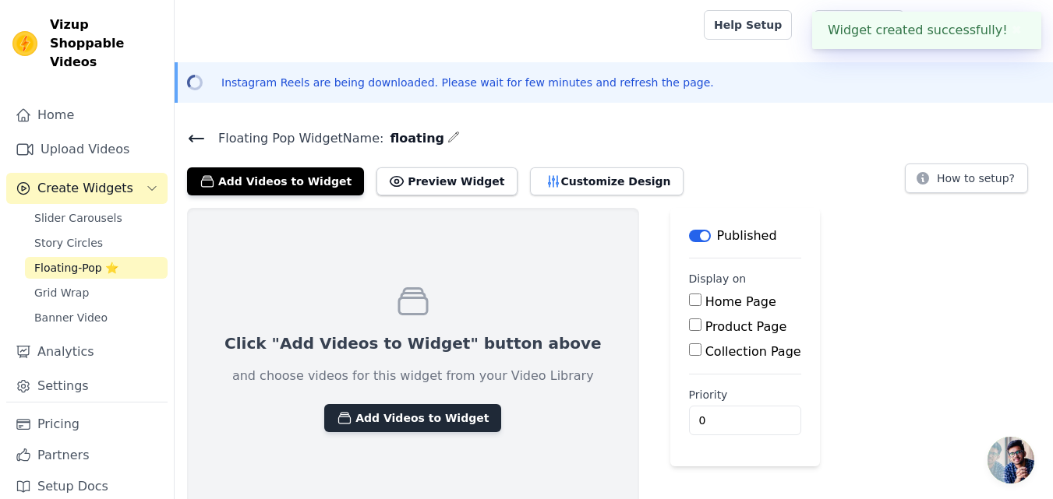
click at [425, 418] on button "Add Videos to Widget" at bounding box center [412, 418] width 177 height 28
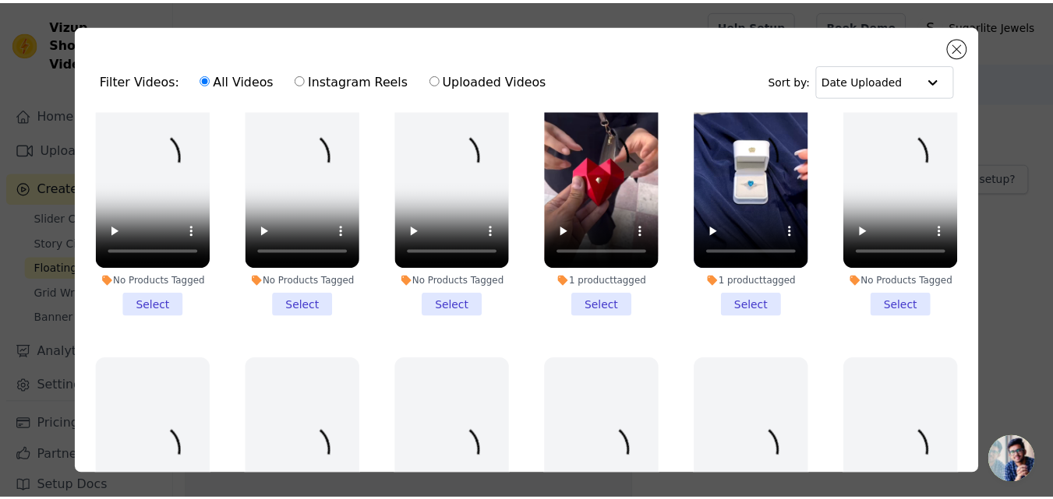
scroll to position [1237, 0]
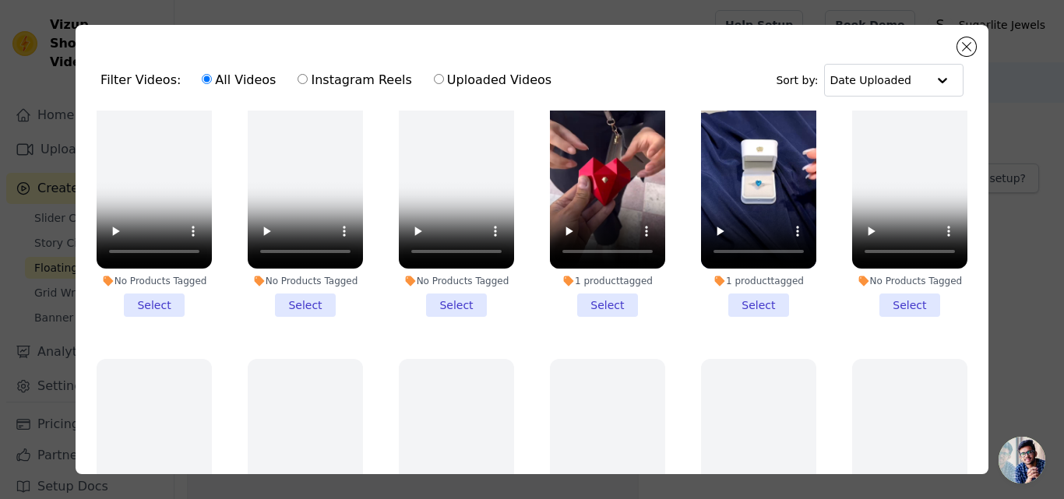
click at [739, 270] on li "1 product tagged Select" at bounding box center [758, 190] width 115 height 253
click at [0, 0] on input "1 product tagged Select" at bounding box center [0, 0] width 0 height 0
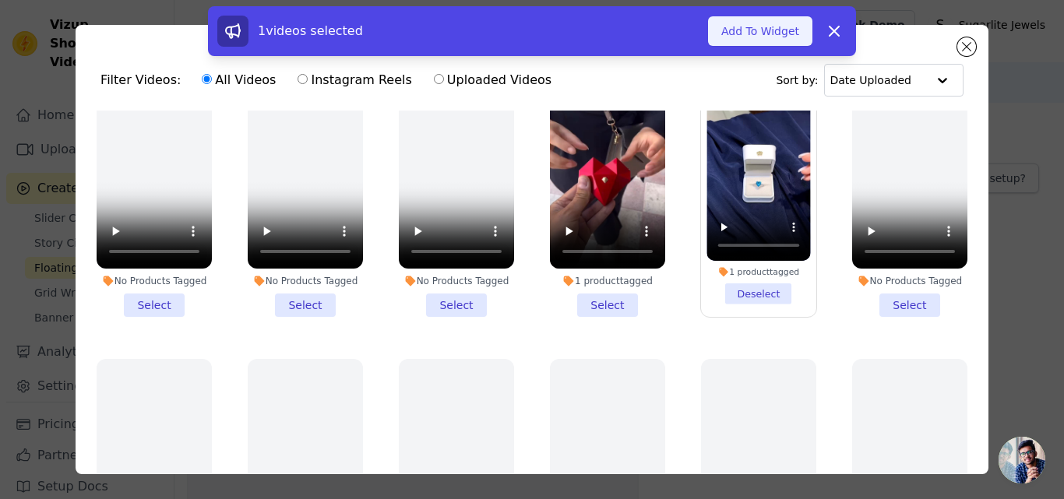
click at [735, 41] on button "Add To Widget" at bounding box center [760, 31] width 104 height 30
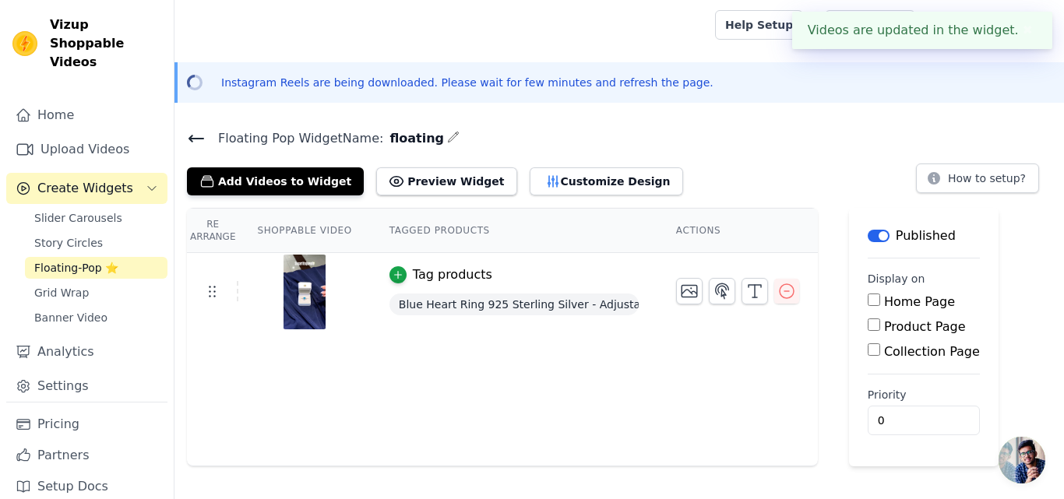
click at [869, 330] on input "Product Page" at bounding box center [874, 325] width 12 height 12
checkbox input "true"
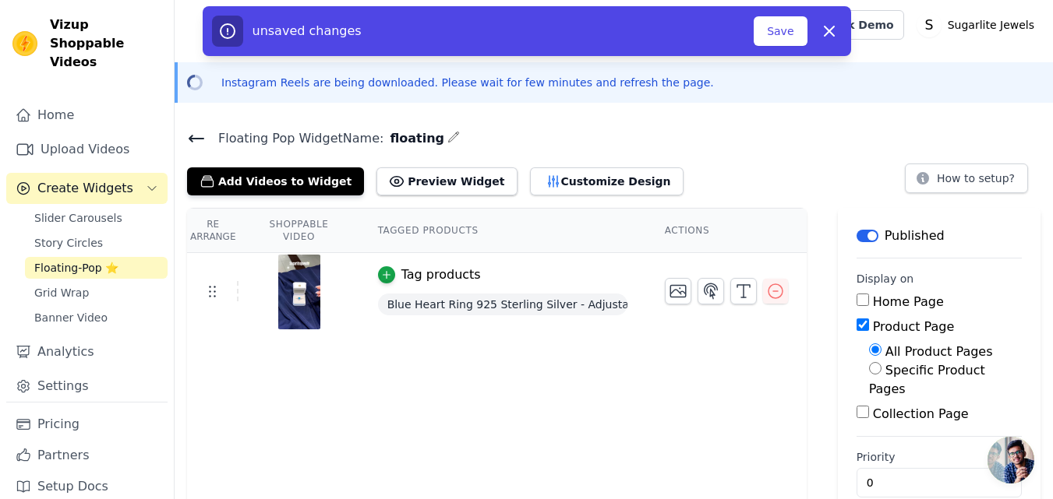
click at [863, 406] on input "Collection Page" at bounding box center [862, 412] width 12 height 12
checkbox input "true"
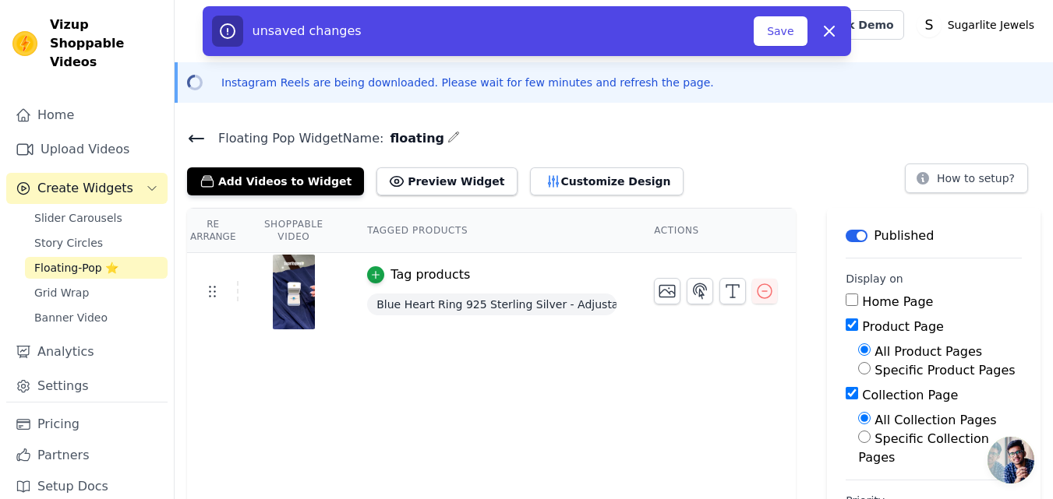
click at [858, 298] on input "Home Page" at bounding box center [851, 300] width 12 height 12
checkbox input "true"
click at [778, 30] on button "Save" at bounding box center [780, 31] width 53 height 30
click at [780, 34] on button "Save" at bounding box center [780, 31] width 53 height 30
